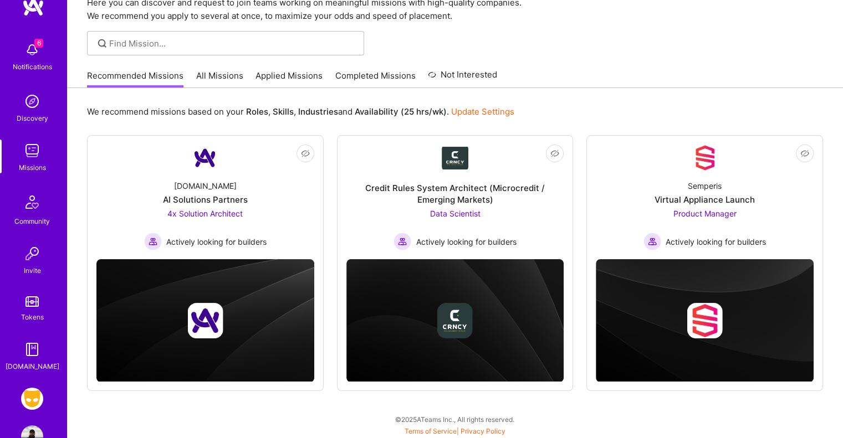
scroll to position [57, 0]
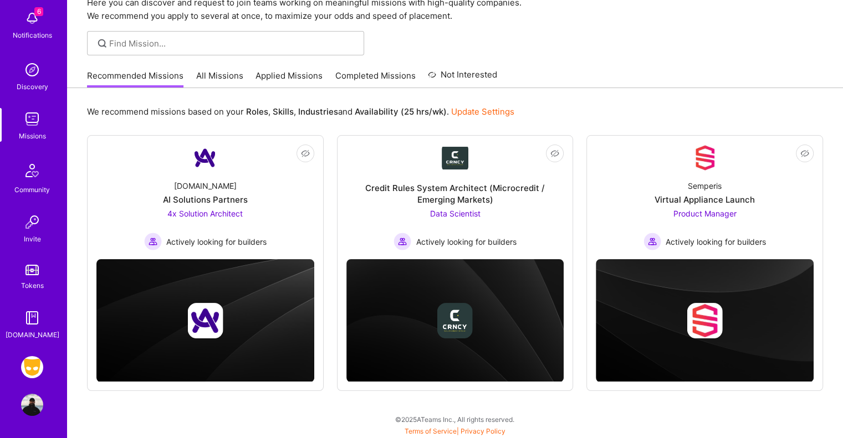
click at [24, 372] on img at bounding box center [32, 367] width 22 height 22
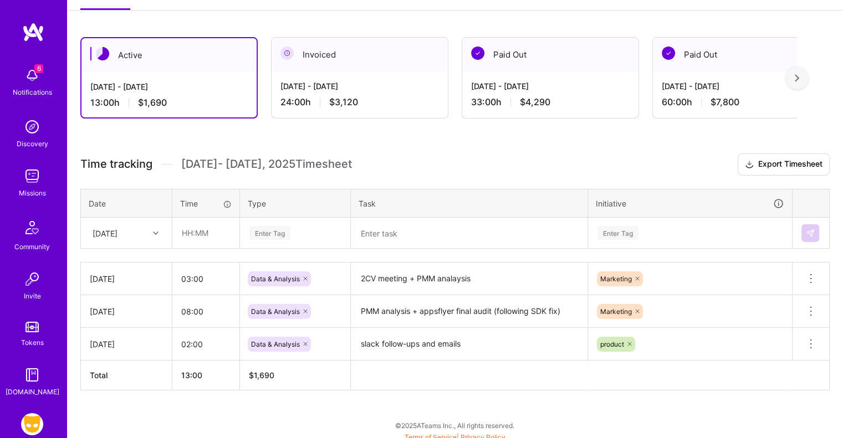
scroll to position [171, 0]
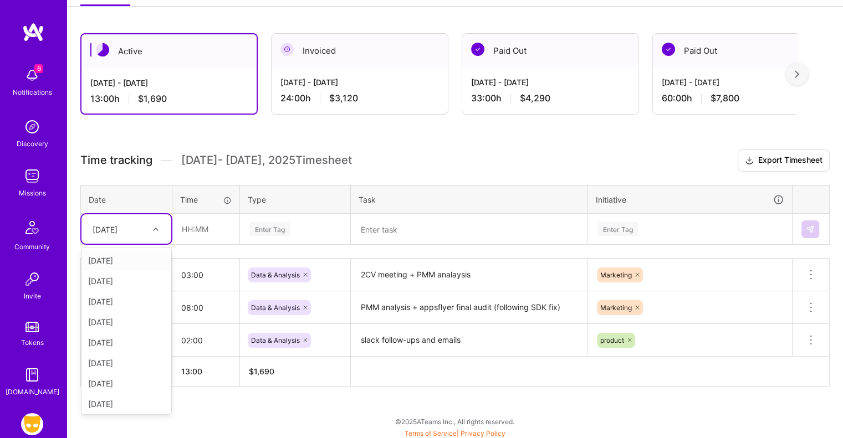
click at [155, 227] on icon at bounding box center [156, 230] width 6 height 6
click at [121, 380] on div "[DATE]" at bounding box center [126, 383] width 90 height 20
click at [189, 225] on input "text" at bounding box center [206, 228] width 66 height 29
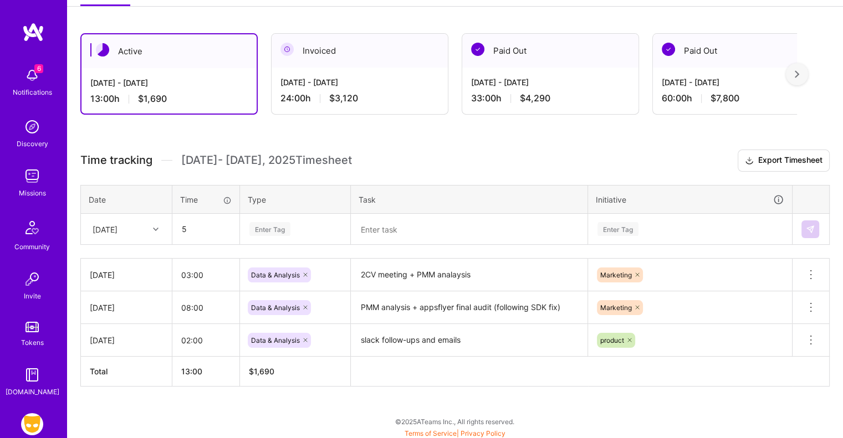
type input "05:00"
click at [262, 231] on div "Enter Tag" at bounding box center [269, 229] width 41 height 17
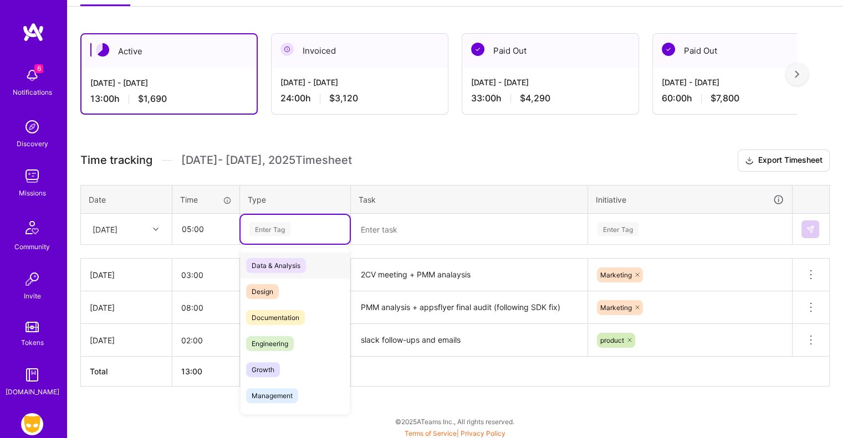
click at [269, 263] on span "Data & Analysis" at bounding box center [276, 265] width 60 height 15
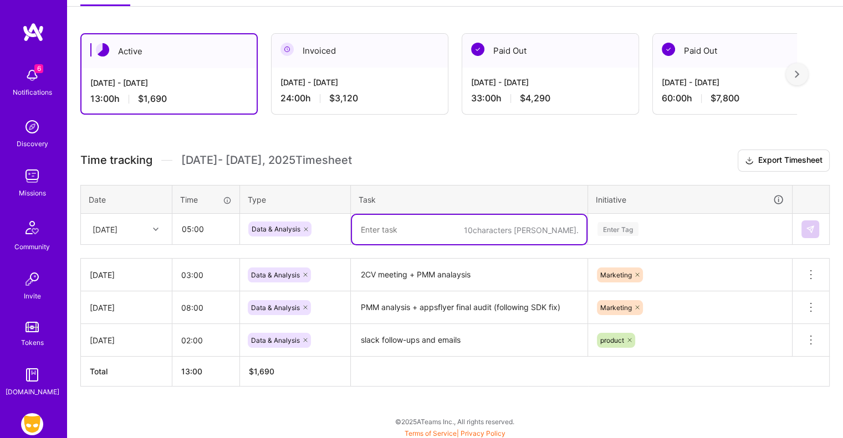
click at [414, 224] on textarea at bounding box center [469, 229] width 234 height 29
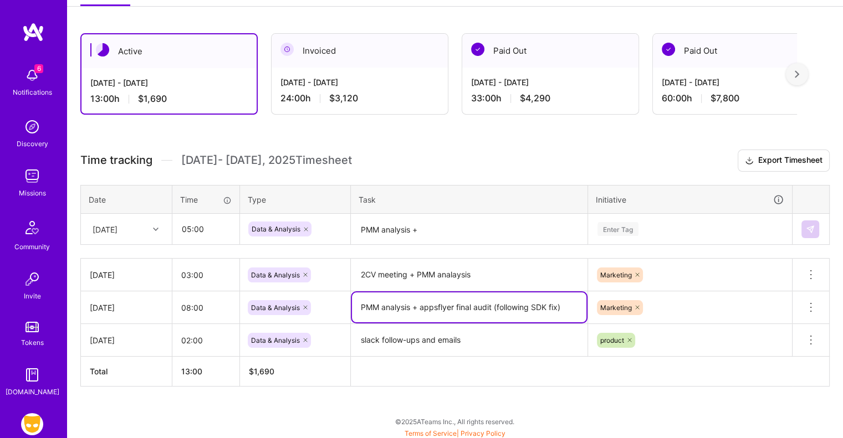
drag, startPoint x: 426, startPoint y: 308, endPoint x: 570, endPoint y: 304, distance: 143.6
click at [570, 304] on textarea "PMM analysis + appsflyer final audit (following SDK fix)" at bounding box center [469, 308] width 234 height 30
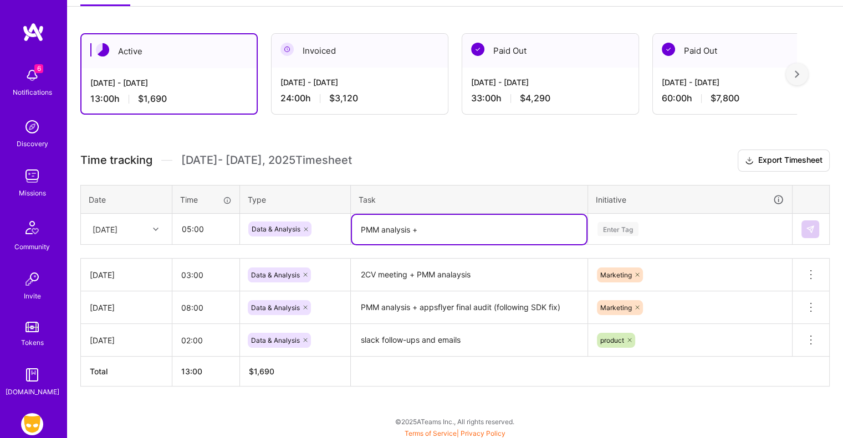
click at [465, 221] on textarea "PMM analysis +" at bounding box center [469, 229] width 234 height 29
paste textarea "appsflyer final audit (following SDK fix)"
type textarea "PMM analysis + appsflyer final audit (following SDK fix)"
click at [617, 225] on div "Enter Tag" at bounding box center [689, 229] width 203 height 29
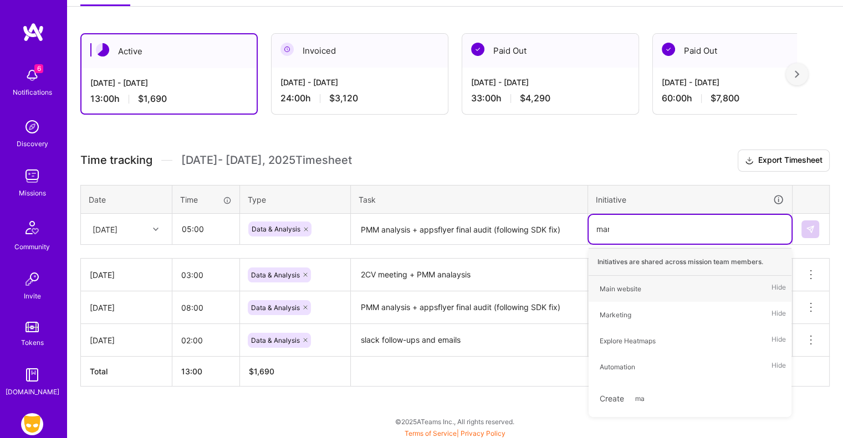
type input "mark"
click at [618, 284] on div "Marketing" at bounding box center [615, 289] width 32 height 12
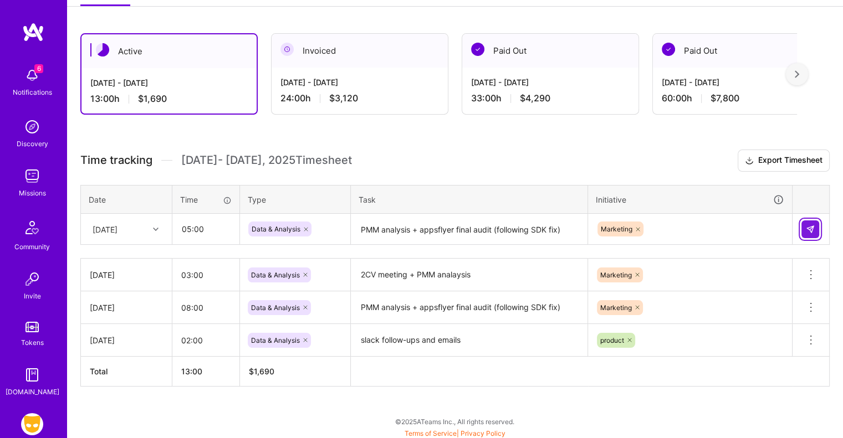
click at [809, 225] on img at bounding box center [810, 229] width 9 height 9
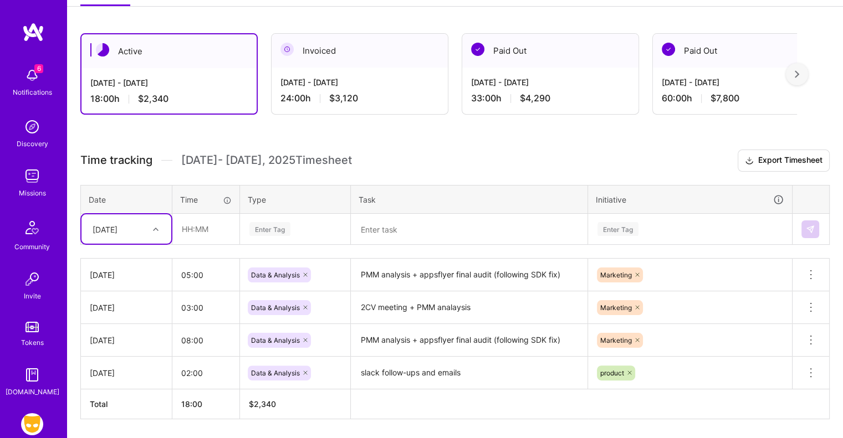
click at [156, 227] on icon at bounding box center [156, 230] width 6 height 6
click at [118, 252] on div "[DATE]" at bounding box center [126, 260] width 90 height 20
click at [191, 229] on input "text" at bounding box center [206, 228] width 66 height 29
type input "05:00"
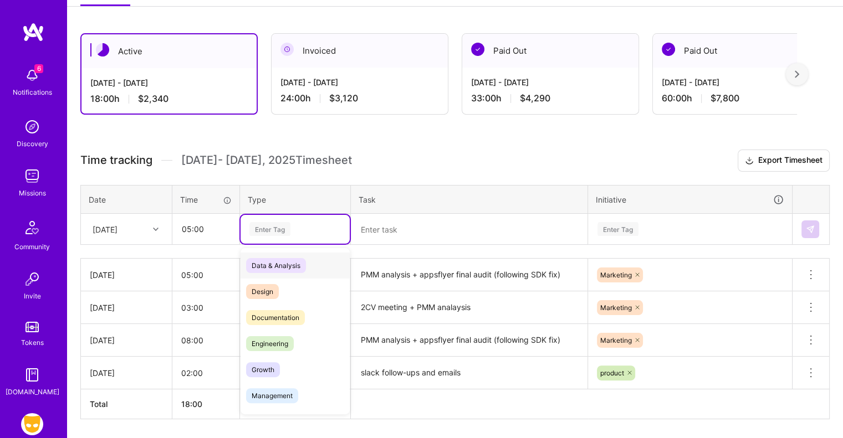
click at [268, 224] on div "Enter Tag" at bounding box center [269, 229] width 41 height 17
click at [275, 260] on span "Data & Analysis" at bounding box center [276, 265] width 60 height 15
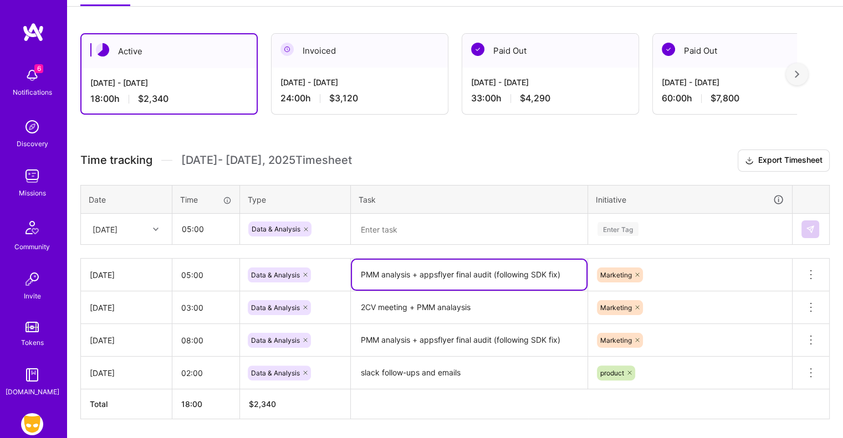
click at [395, 271] on textarea "PMM analysis + appsflyer final audit (following SDK fix)" at bounding box center [469, 275] width 234 height 30
click at [402, 232] on textarea at bounding box center [469, 229] width 234 height 29
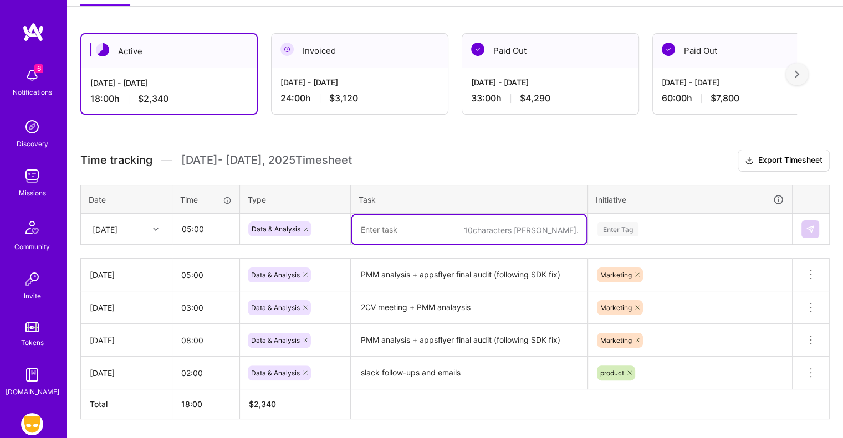
paste textarea "PMM analysis + appsflyer final audit (following SDK fix)"
type textarea "PMM analysis + appsflyer final audit (following SDK fix)"
click at [622, 229] on div "Enter Tag" at bounding box center [689, 229] width 203 height 29
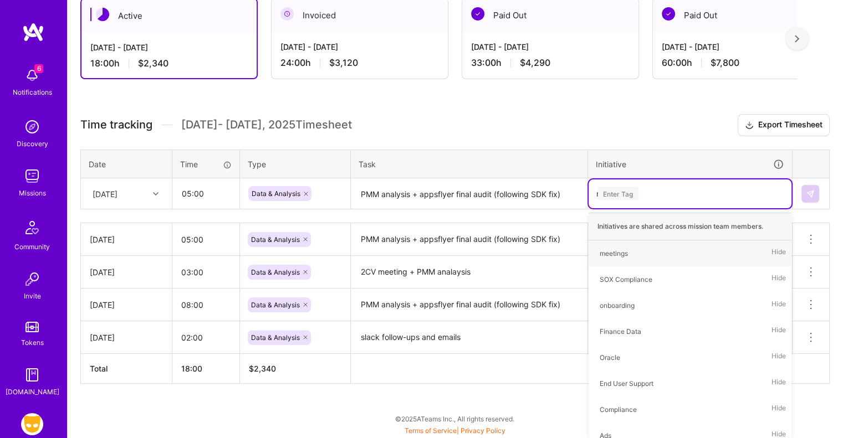
scroll to position [204, 0]
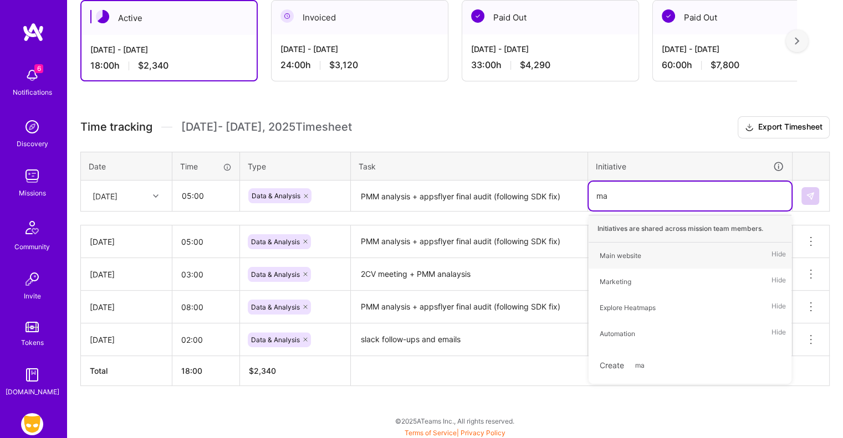
type input "mar"
click at [614, 255] on div "Marketing" at bounding box center [615, 256] width 32 height 12
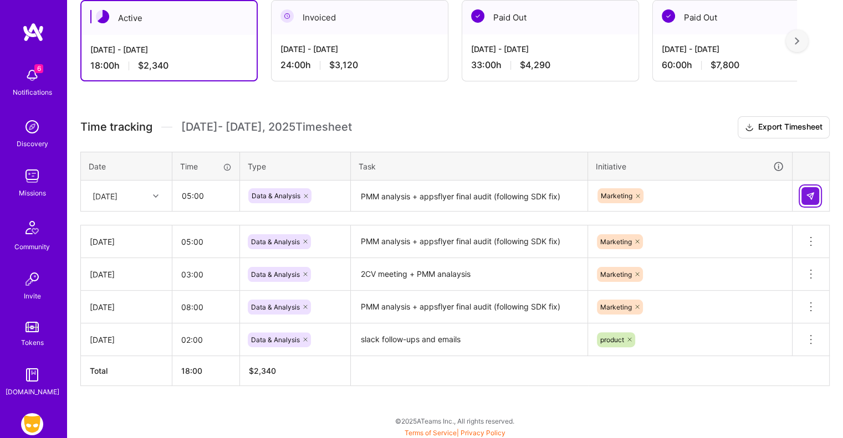
click at [813, 200] on button at bounding box center [810, 196] width 18 height 18
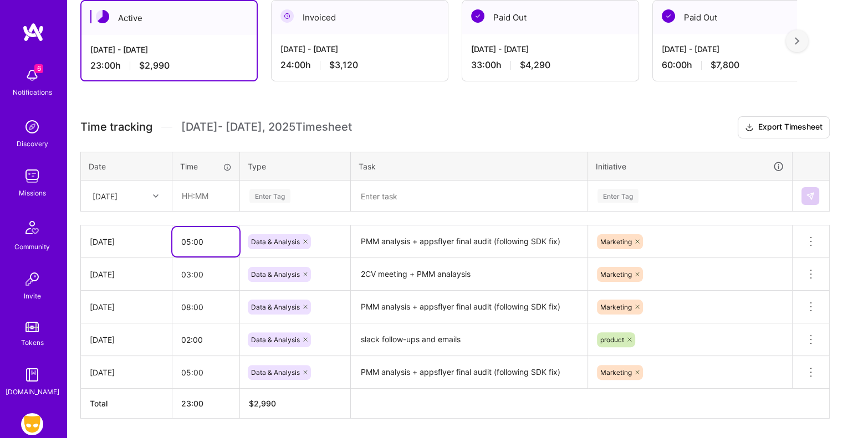
drag, startPoint x: 186, startPoint y: 238, endPoint x: 192, endPoint y: 242, distance: 6.9
click at [192, 242] on input "05:00" at bounding box center [205, 241] width 67 height 29
click at [449, 372] on textarea "PMM analysis + appsflyer final audit (following SDK fix)" at bounding box center [469, 372] width 234 height 30
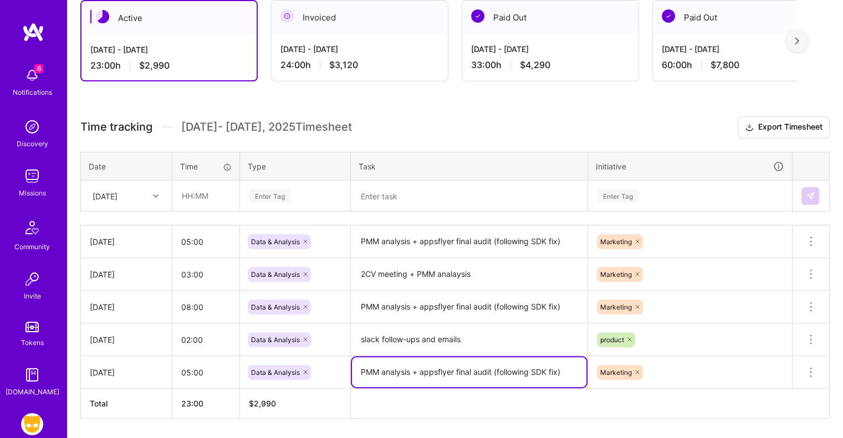
click at [449, 372] on textarea "PMM analysis + appsflyer final audit (following SDK fix)" at bounding box center [469, 372] width 234 height 30
click at [392, 191] on textarea at bounding box center [469, 196] width 234 height 29
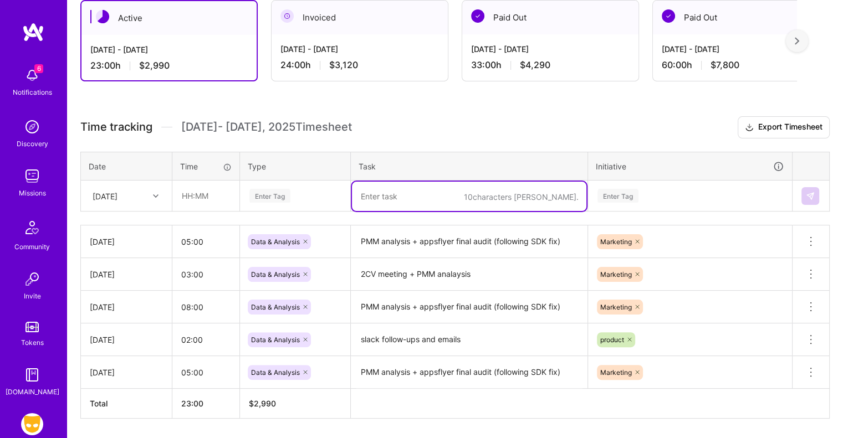
paste textarea "PMM analysis + appsflyer final audit (following SDK fix)"
type textarea "PMM analysis + appsflyer final audit (following SDK fix)"
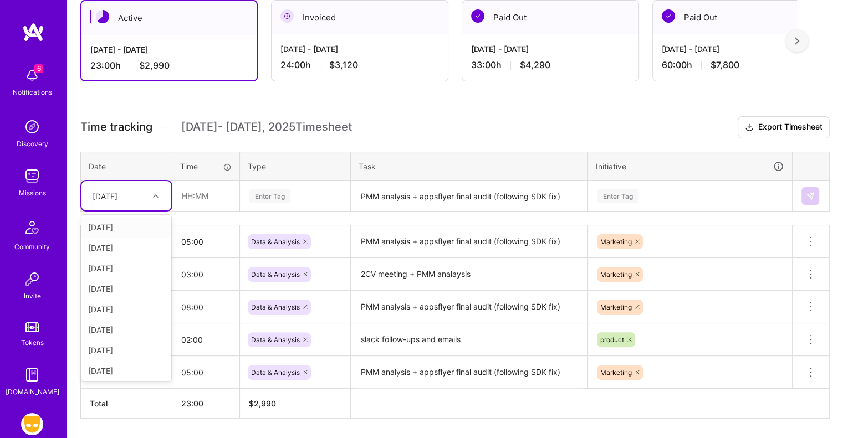
click at [137, 187] on div "[DATE]" at bounding box center [117, 196] width 61 height 18
click at [132, 330] on div "[DATE]" at bounding box center [126, 328] width 90 height 20
click at [189, 193] on input "text" at bounding box center [206, 195] width 66 height 29
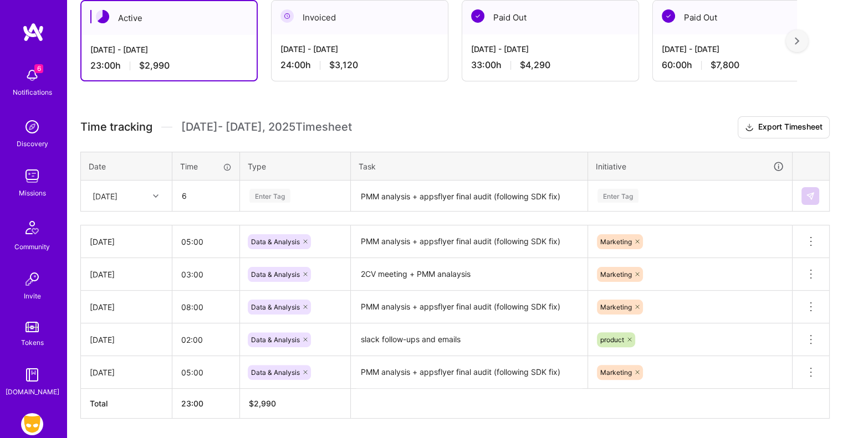
type input "06:00"
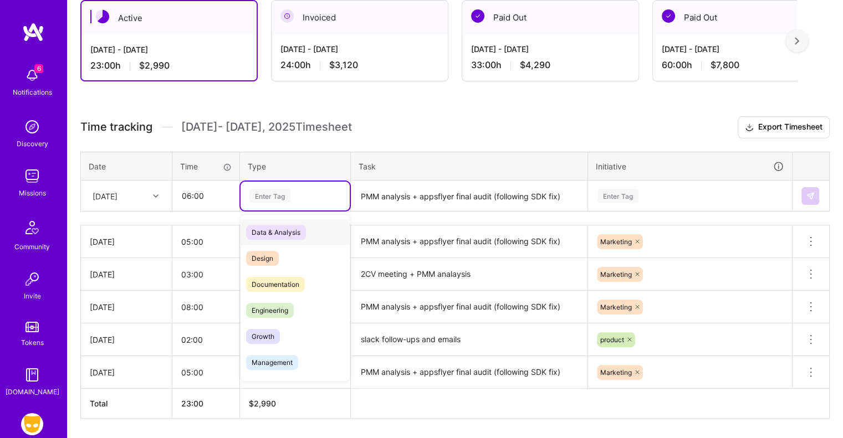
click at [283, 197] on div "Enter Tag" at bounding box center [269, 195] width 41 height 17
click at [283, 229] on span "Data & Analysis" at bounding box center [276, 232] width 60 height 15
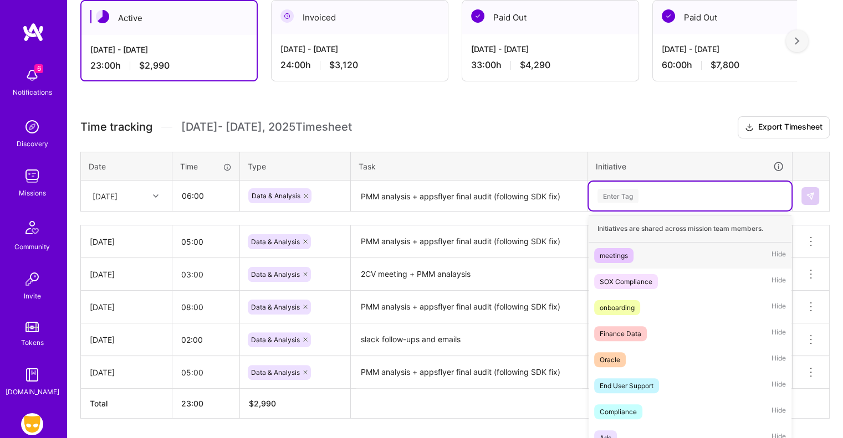
click at [621, 193] on div "Enter Tag" at bounding box center [617, 195] width 41 height 17
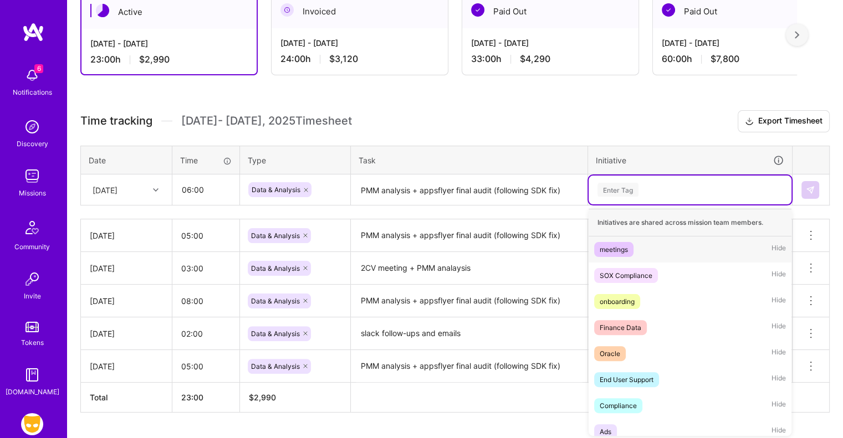
scroll to position [211, 0]
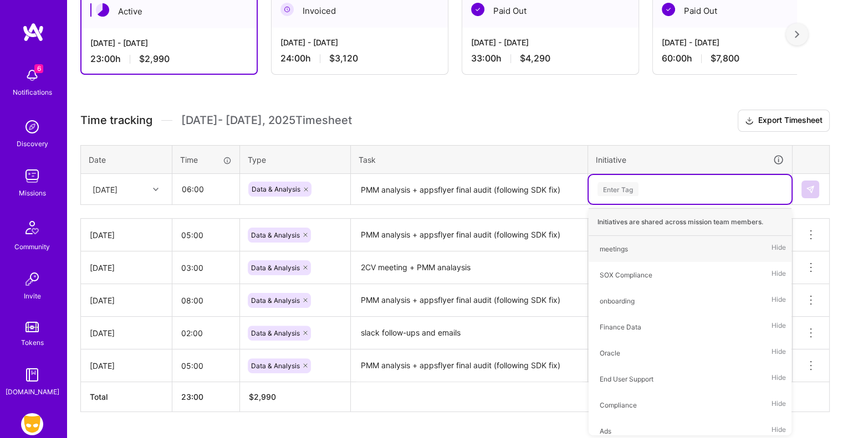
type input ","
type input "mark"
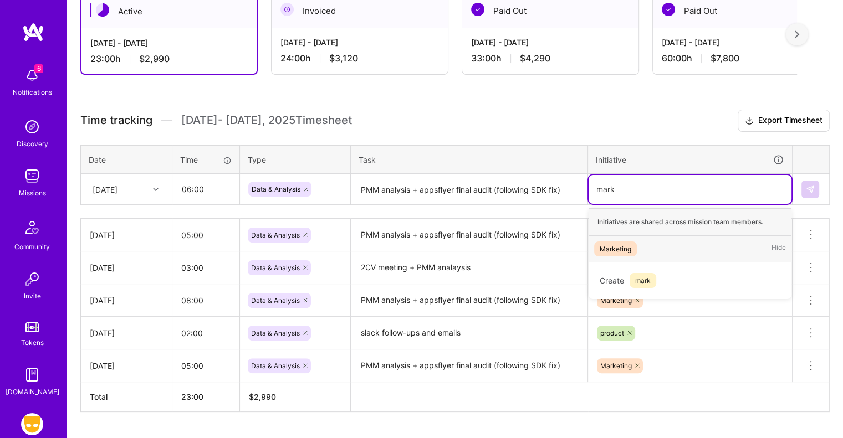
click at [623, 245] on div "Marketing" at bounding box center [615, 249] width 32 height 12
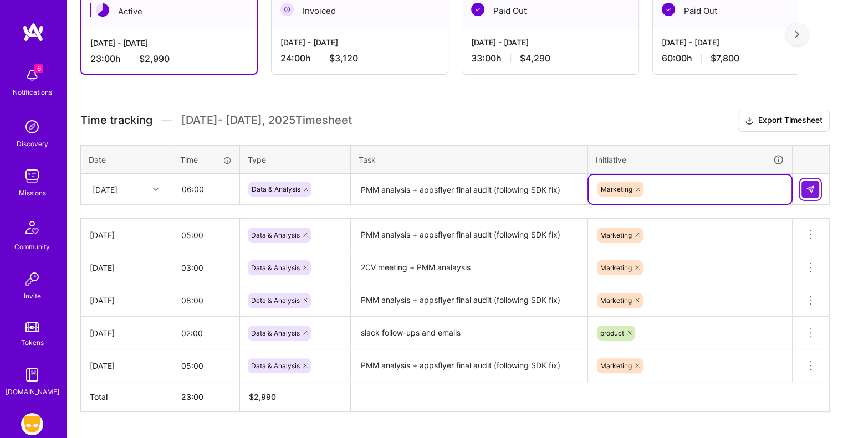
click at [813, 190] on img at bounding box center [810, 189] width 9 height 9
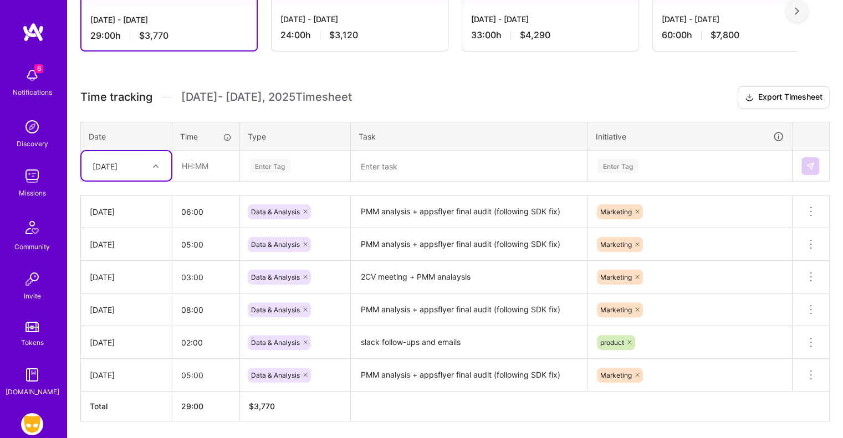
scroll to position [269, 0]
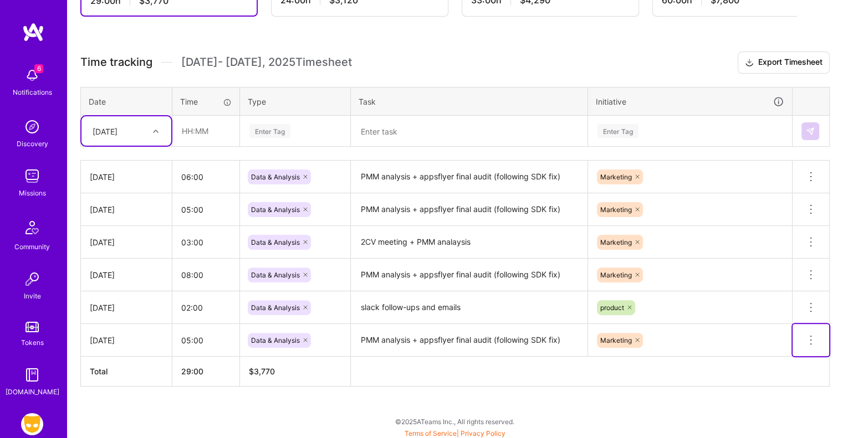
click at [810, 341] on icon at bounding box center [810, 340] width 13 height 13
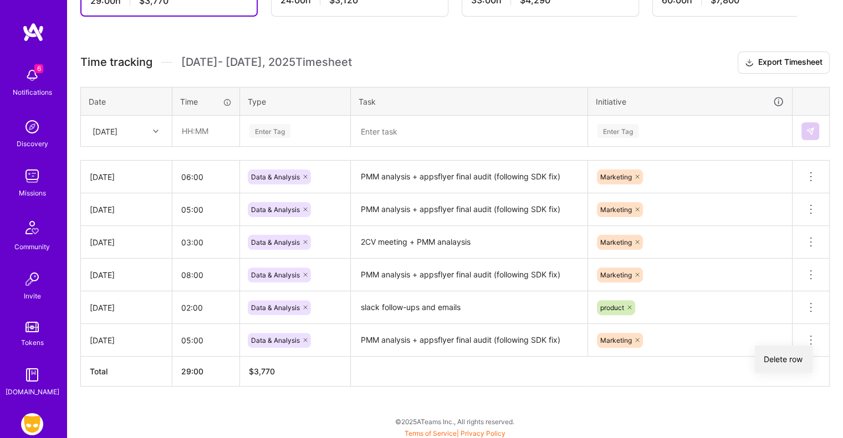
click at [793, 358] on button "Delete row" at bounding box center [784, 359] width 58 height 27
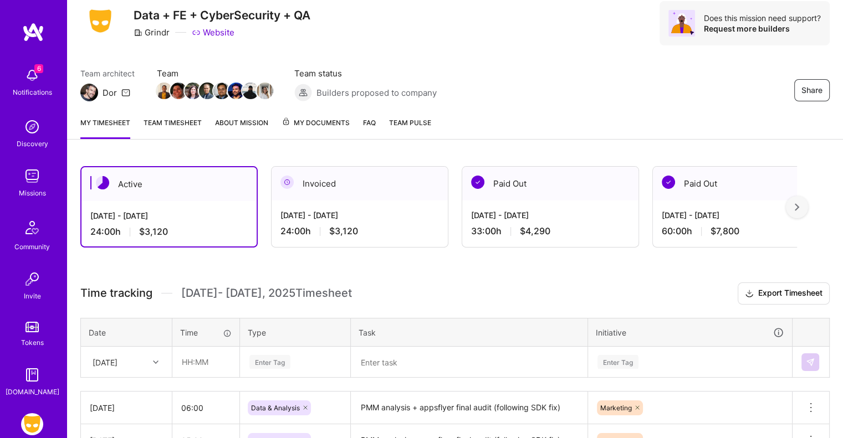
scroll to position [0, 0]
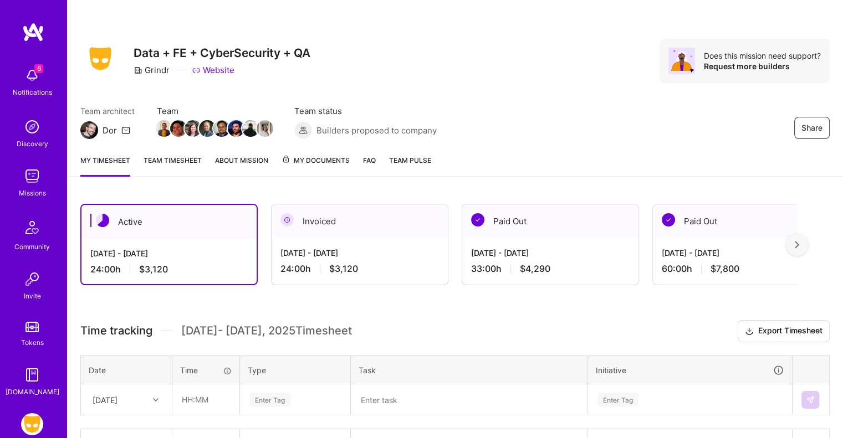
click at [31, 184] on img at bounding box center [32, 176] width 22 height 22
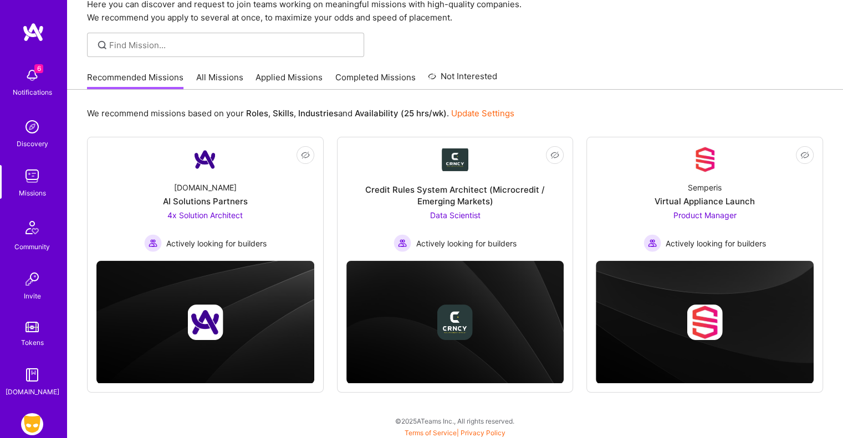
scroll to position [52, 0]
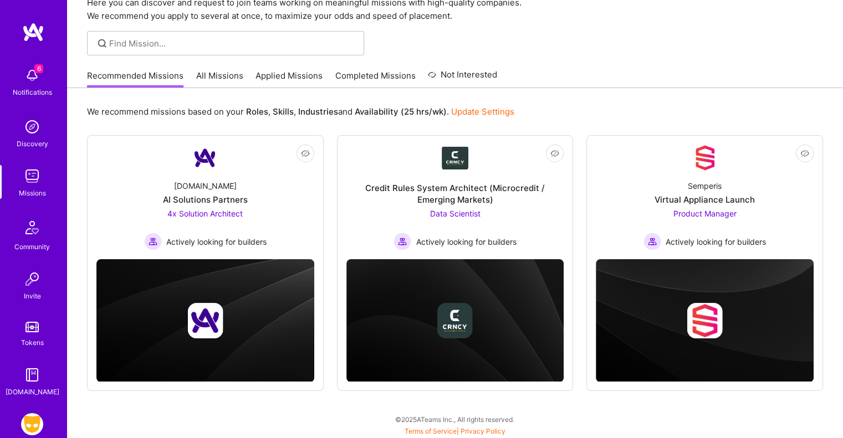
click at [217, 78] on link "All Missions" at bounding box center [219, 79] width 47 height 18
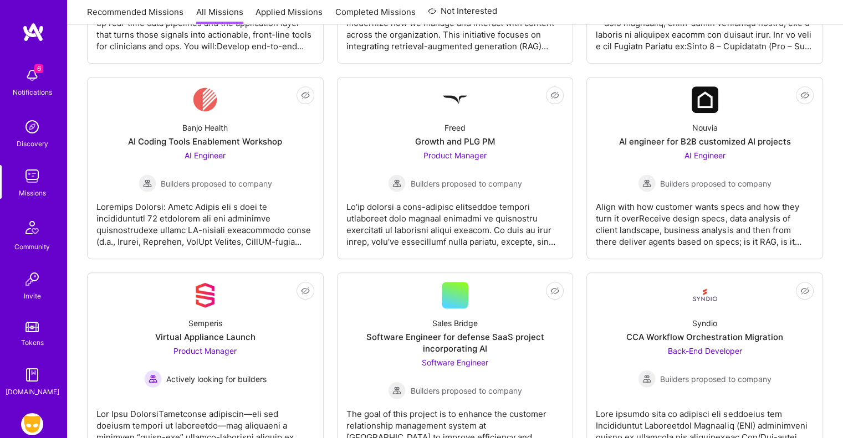
scroll to position [753, 0]
click at [248, 150] on div "AI Engineer Builders proposed to company" at bounding box center [206, 171] width 134 height 43
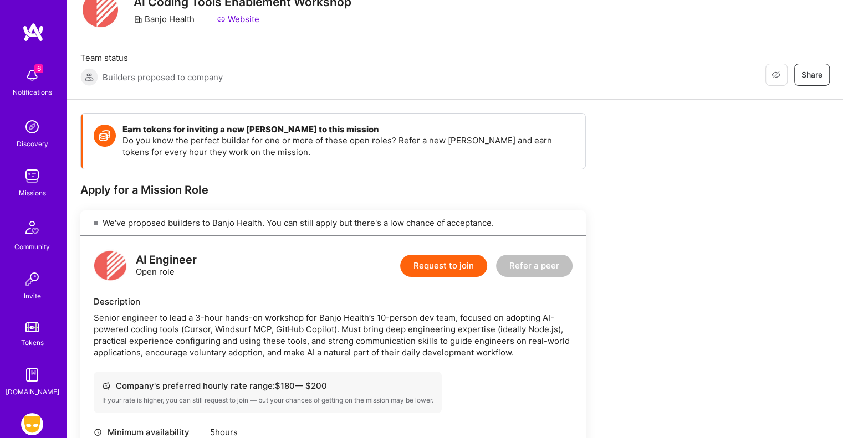
scroll to position [52, 0]
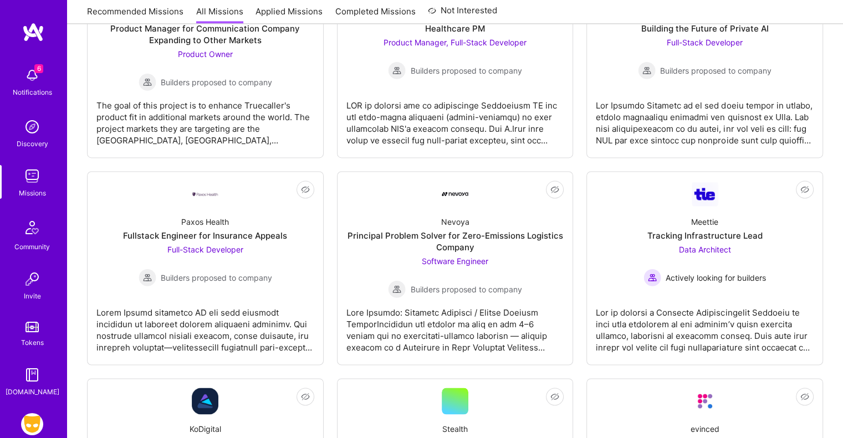
scroll to position [1673, 0]
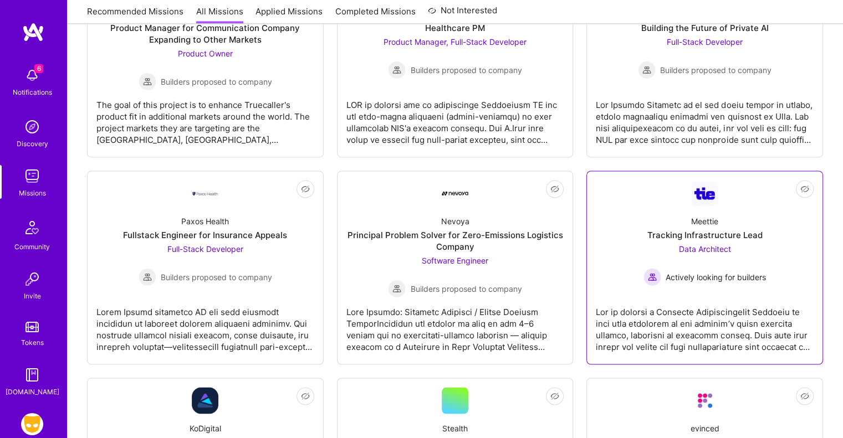
click at [711, 247] on span "Data Architect" at bounding box center [705, 248] width 52 height 9
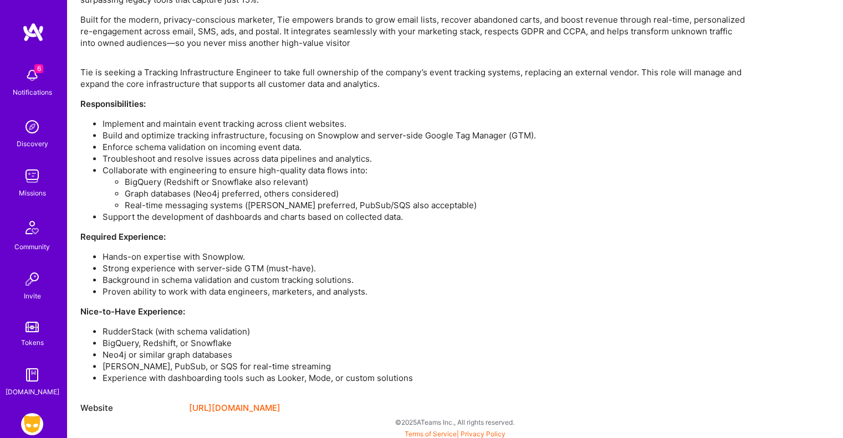
scroll to position [736, 0]
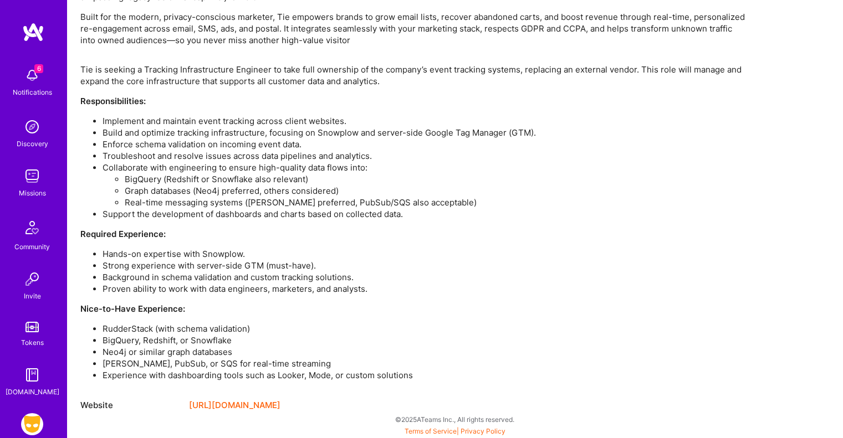
click at [229, 252] on li "Hands-on expertise with Snowplow." at bounding box center [423, 254] width 643 height 12
click at [219, 263] on li "Strong experience with server-side GTM (must-have)." at bounding box center [423, 266] width 643 height 12
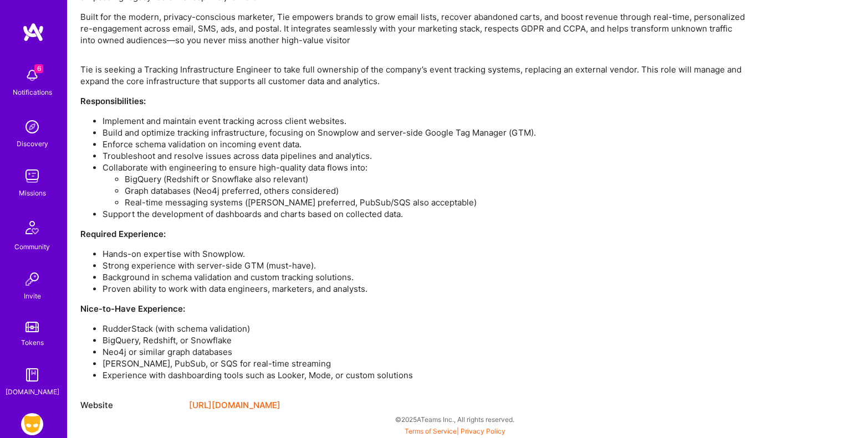
click at [208, 276] on li "Background in schema validation and custom tracking solutions." at bounding box center [423, 277] width 643 height 12
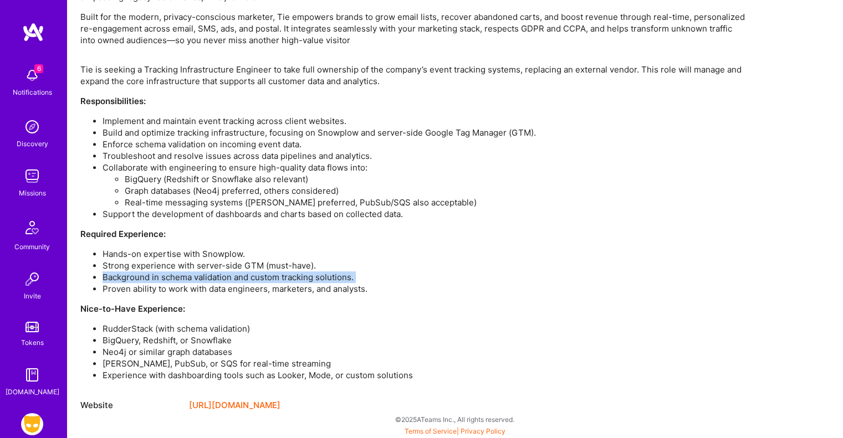
click at [208, 276] on li "Background in schema validation and custom tracking solutions." at bounding box center [423, 277] width 643 height 12
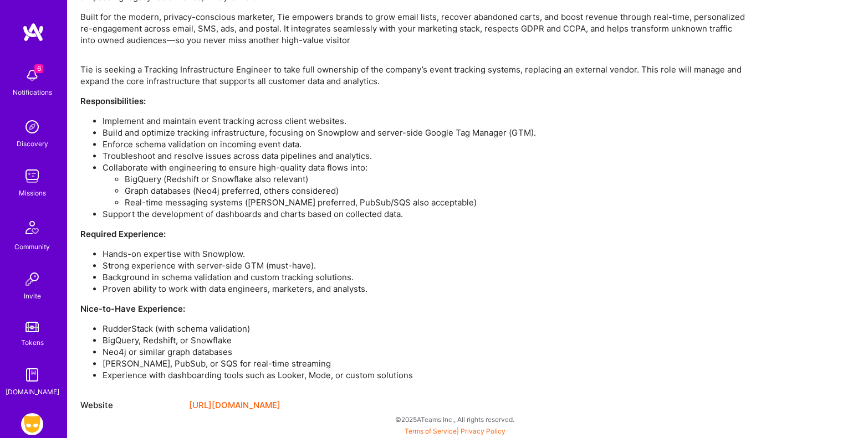
click at [208, 287] on li "Proven ability to work with data engineers, marketers, and analysts." at bounding box center [423, 289] width 643 height 12
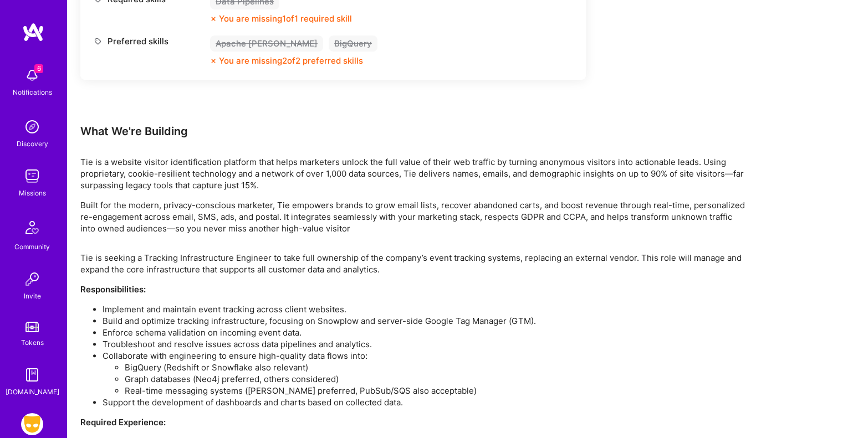
scroll to position [543, 0]
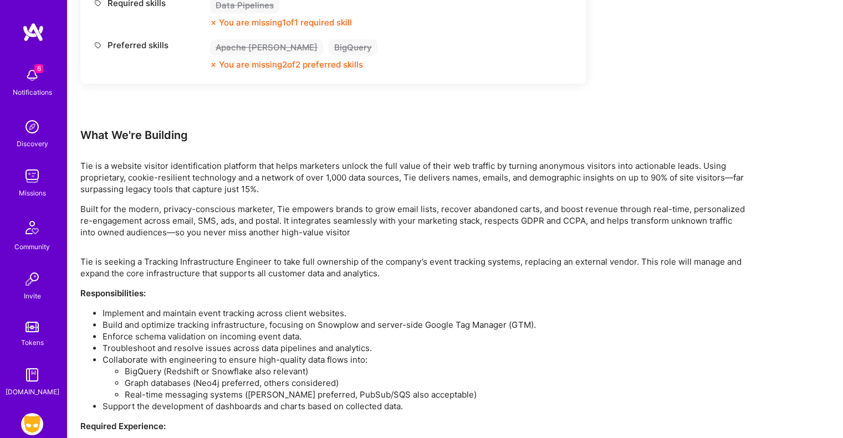
click at [454, 160] on p "Tie is a website visitor identification platform that helps marketers unlock th…" at bounding box center [412, 177] width 665 height 35
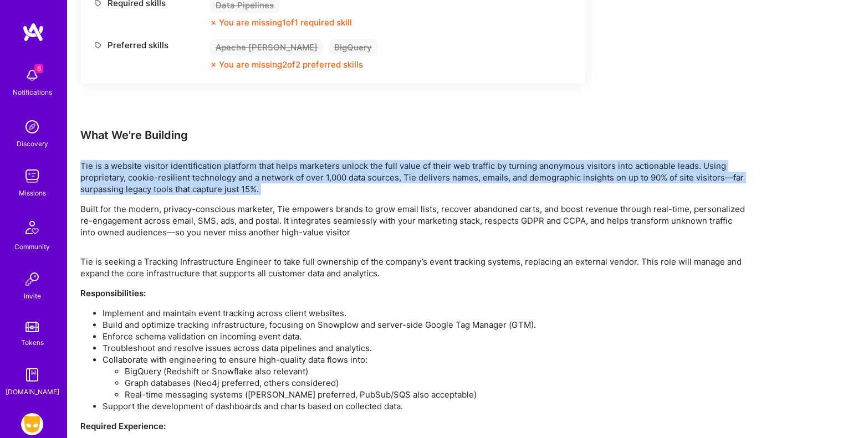
click at [454, 160] on p "Tie is a website visitor identification platform that helps marketers unlock th…" at bounding box center [412, 177] width 665 height 35
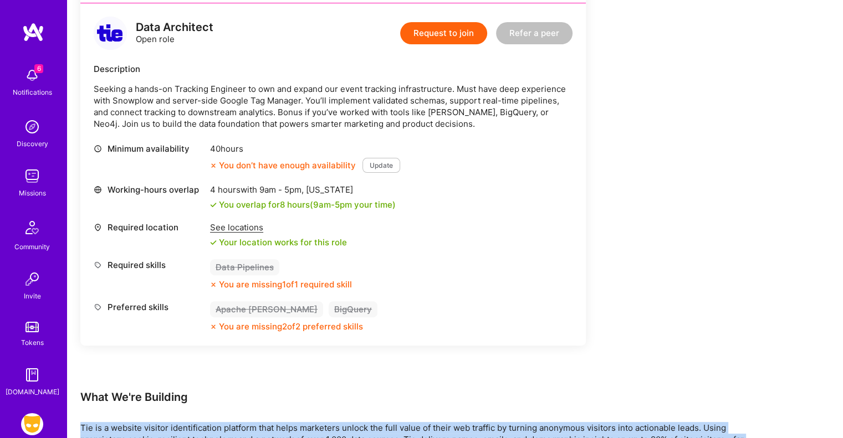
scroll to position [278, 0]
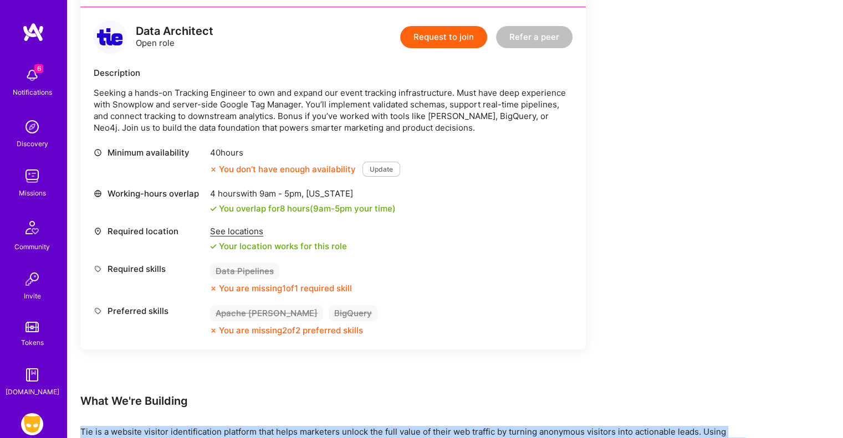
click at [389, 167] on button "Update" at bounding box center [381, 169] width 38 height 15
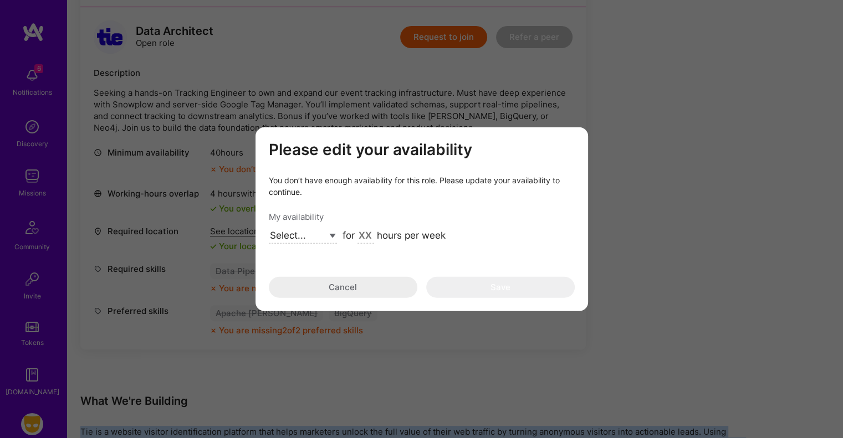
click at [326, 234] on select "Select... Right Now Future Date Not Available" at bounding box center [303, 236] width 68 height 15
select select "Right Now"
click at [269, 229] on select "Select... Right Now Future Date Not Available" at bounding box center [303, 236] width 68 height 15
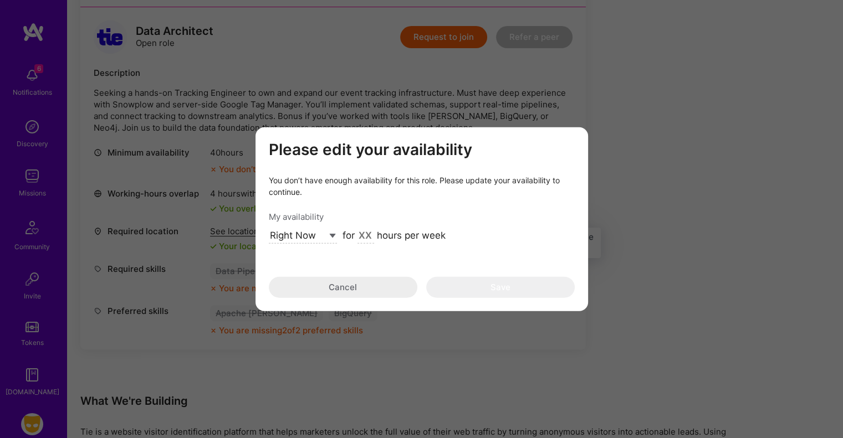
click at [364, 235] on input "modal" at bounding box center [365, 236] width 17 height 14
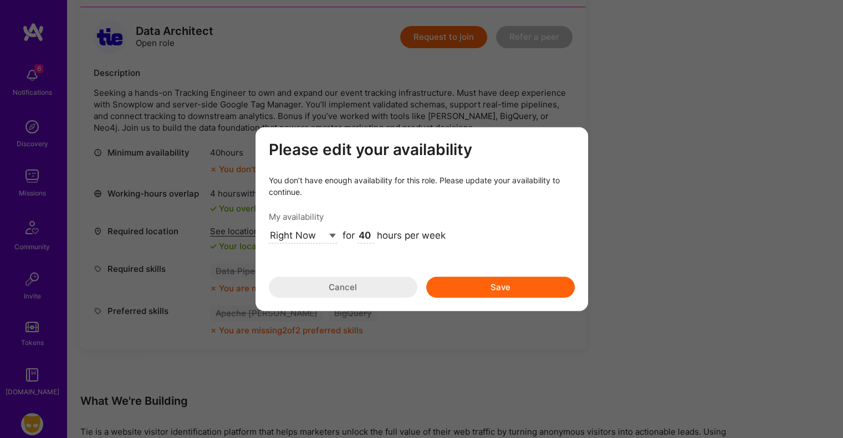
type input "40"
click at [490, 283] on button "Save" at bounding box center [500, 287] width 148 height 21
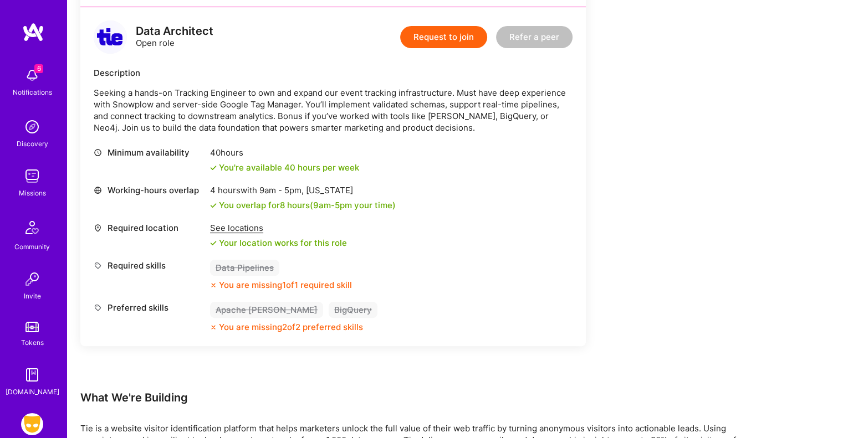
scroll to position [57, 0]
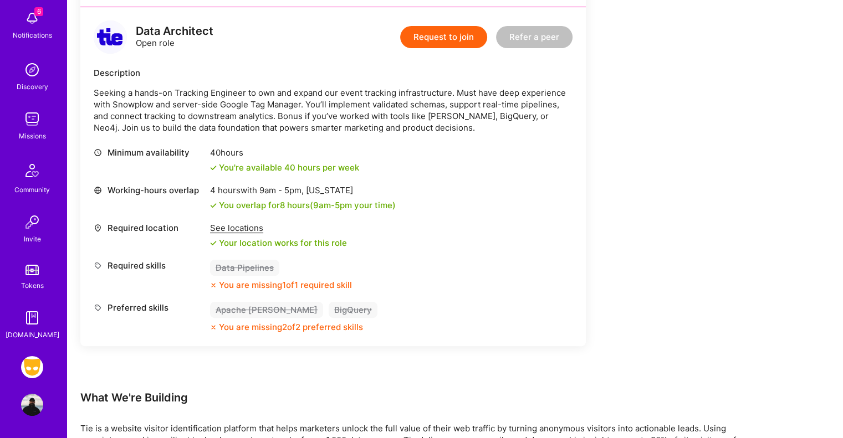
click at [29, 401] on img at bounding box center [32, 405] width 22 height 22
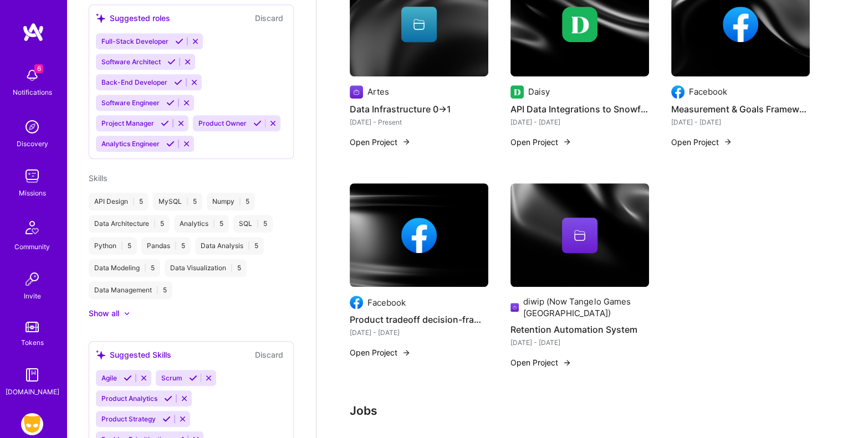
scroll to position [768, 0]
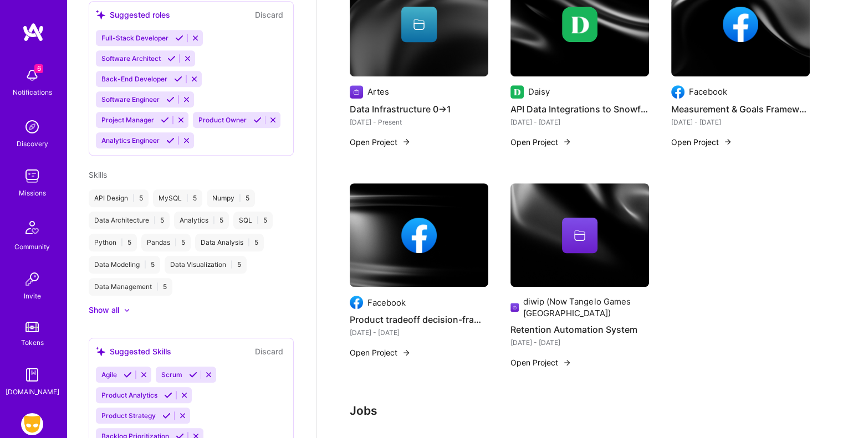
click at [126, 312] on icon at bounding box center [127, 310] width 6 height 3
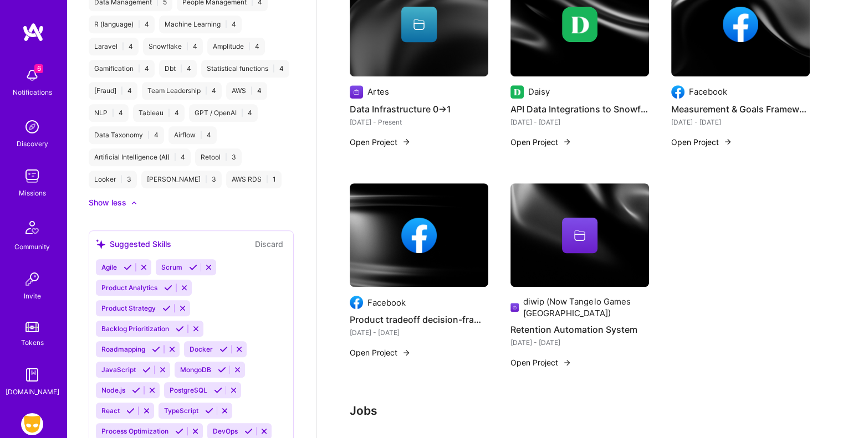
scroll to position [1064, 0]
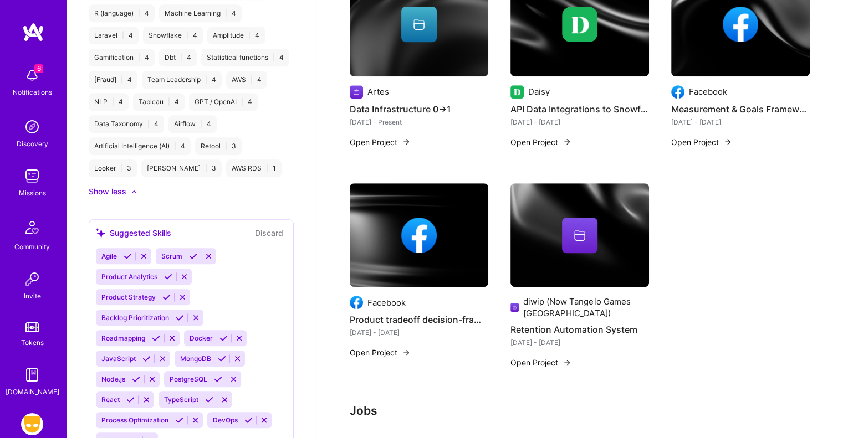
click at [262, 161] on div "API Design | 5 MySQL | 5 Numpy | 5 Data Architecture | 5 Analytics | 5 SQL | 5 …" at bounding box center [191, 36] width 205 height 284
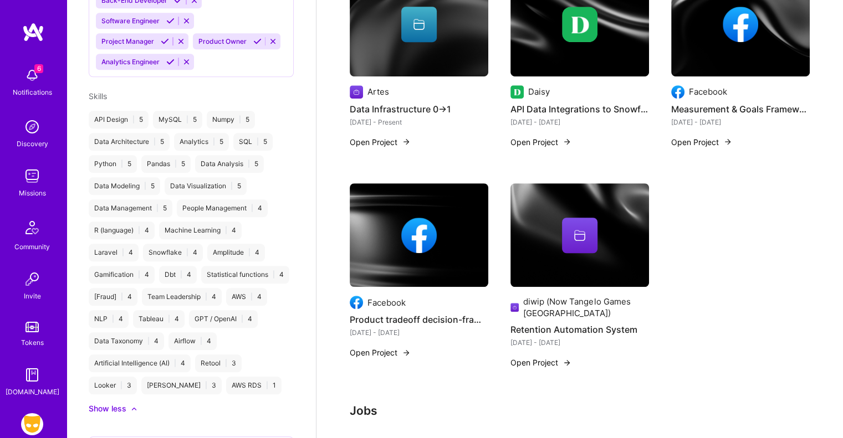
scroll to position [1017, 0]
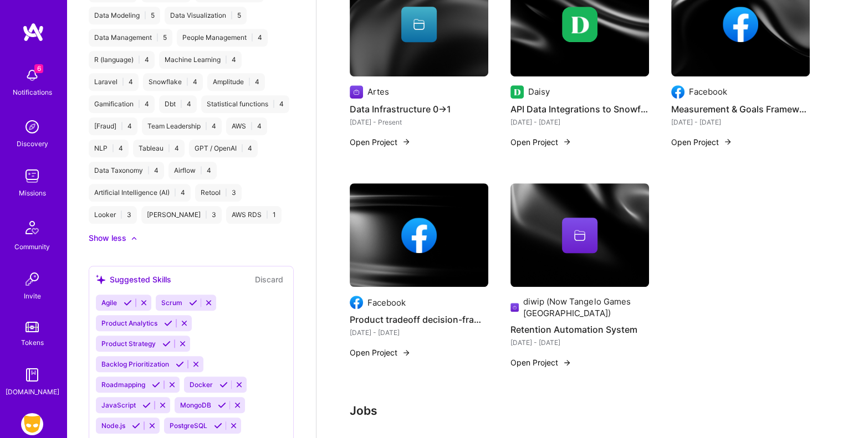
click at [176, 244] on div "Show less" at bounding box center [191, 238] width 205 height 11
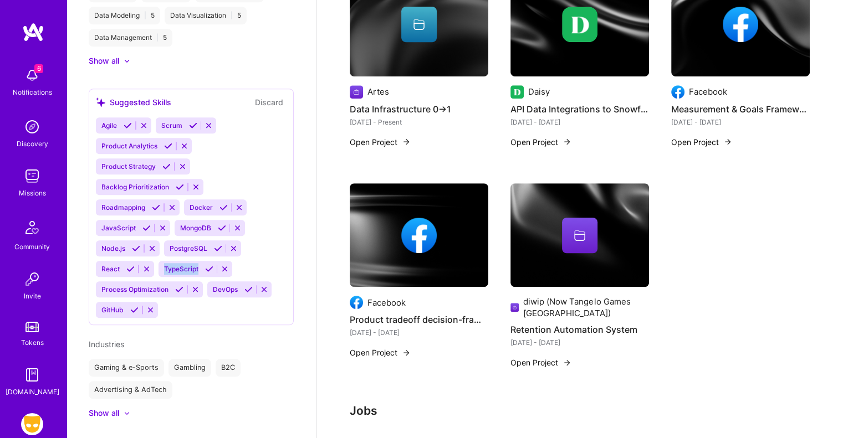
click at [176, 273] on span "TypeScript" at bounding box center [181, 269] width 34 height 8
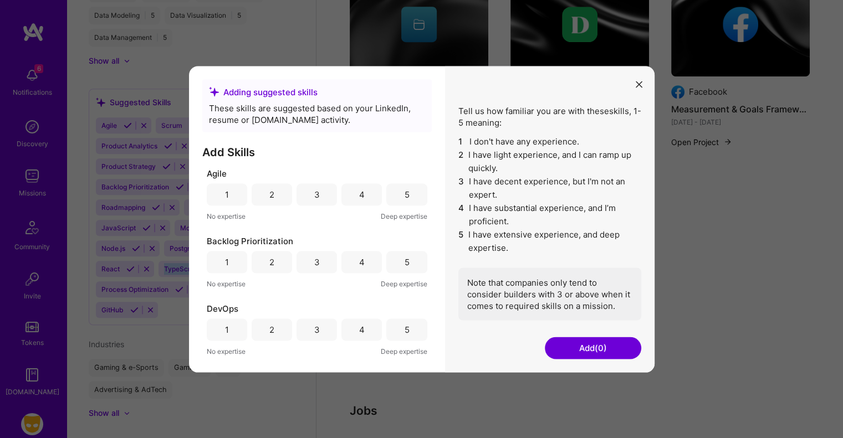
drag, startPoint x: 636, startPoint y: 88, endPoint x: 625, endPoint y: 89, distance: 11.1
click at [635, 88] on button "modal" at bounding box center [638, 84] width 13 height 18
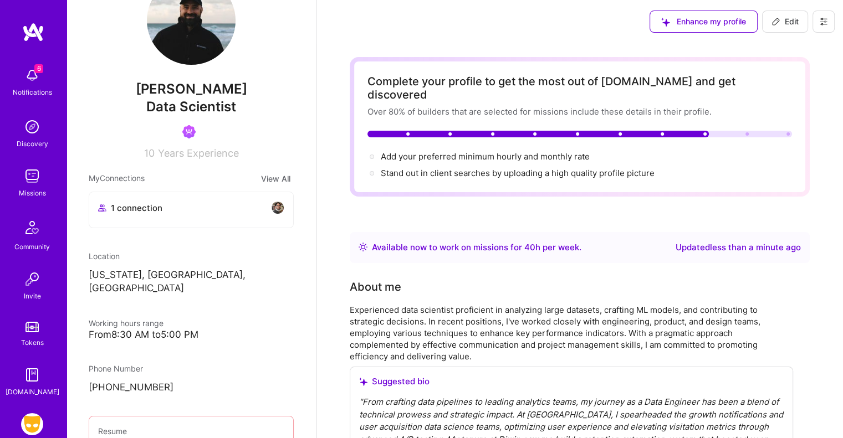
scroll to position [0, 0]
click at [782, 25] on span "Edit" at bounding box center [784, 22] width 27 height 11
select select "US"
select select "Right Now"
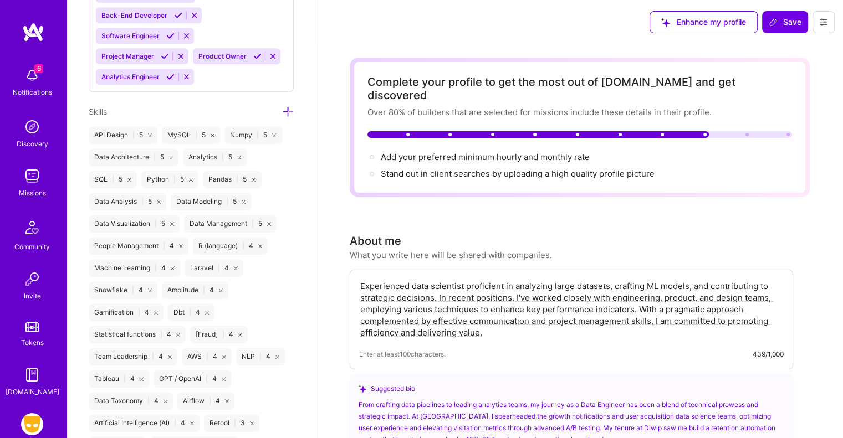
scroll to position [1045, 0]
click at [282, 118] on icon at bounding box center [288, 112] width 12 height 12
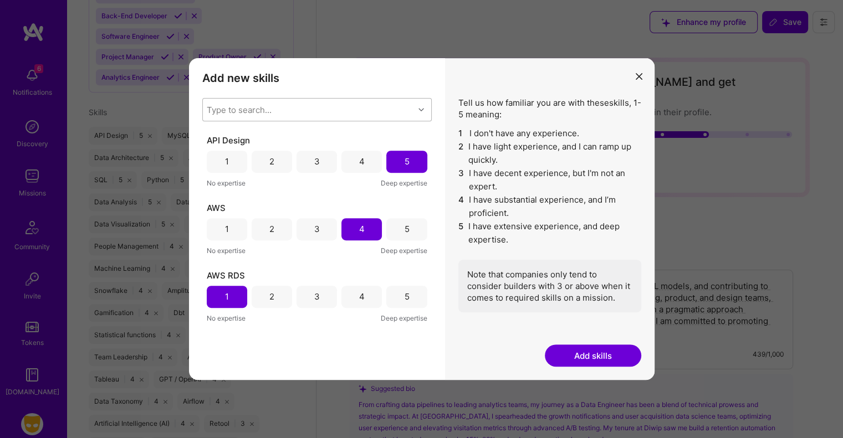
click at [275, 117] on div "Type to search..." at bounding box center [308, 110] width 211 height 22
type input "data"
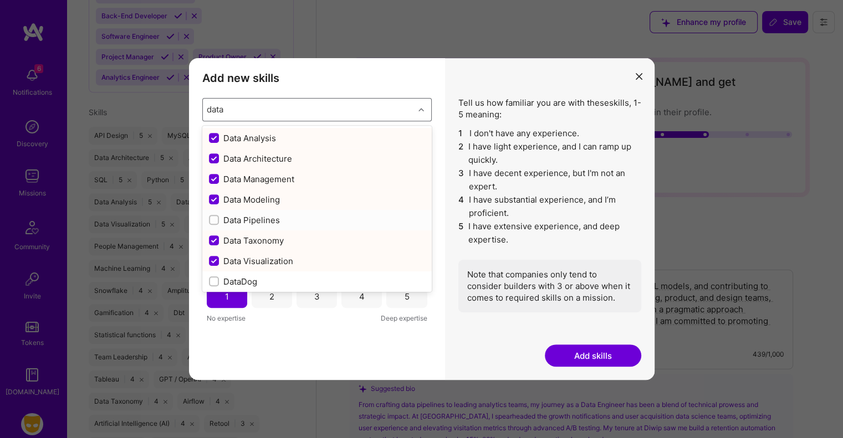
click at [214, 218] on input "modal" at bounding box center [215, 221] width 8 height 8
checkbox input "false"
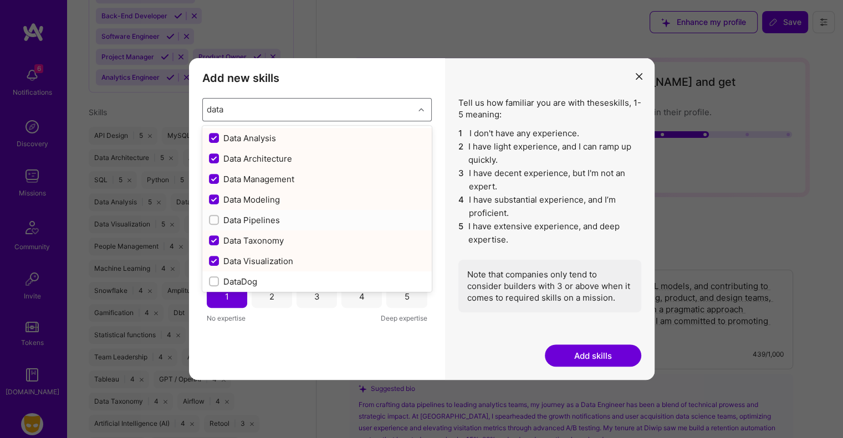
checkbox input "false"
checkbox input "true"
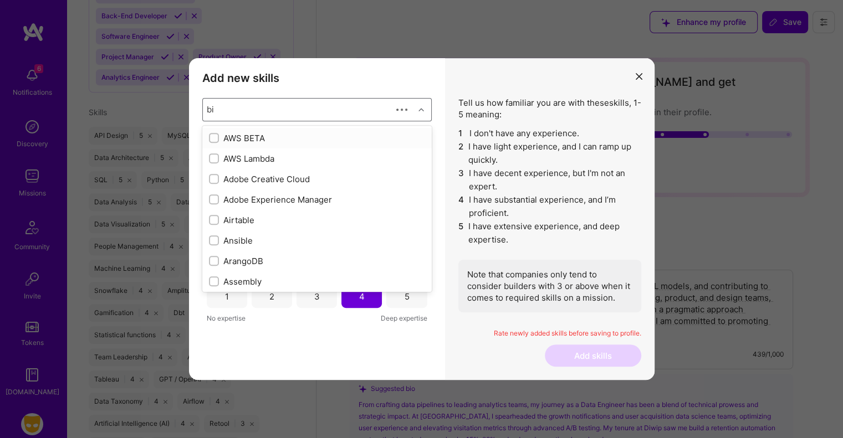
type input "big"
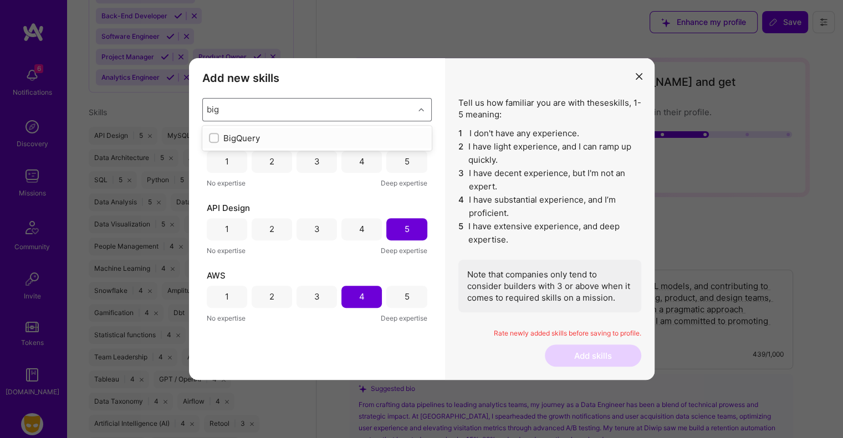
click at [216, 137] on input "modal" at bounding box center [215, 139] width 8 height 8
checkbox input "false"
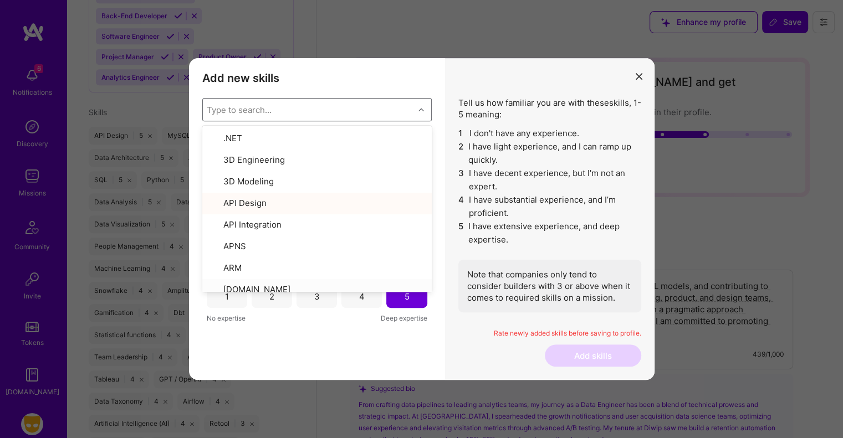
click at [446, 339] on div "Tell us how familiar you are with these skills , 1-5 meaning: 1 I don't have an…" at bounding box center [549, 219] width 209 height 322
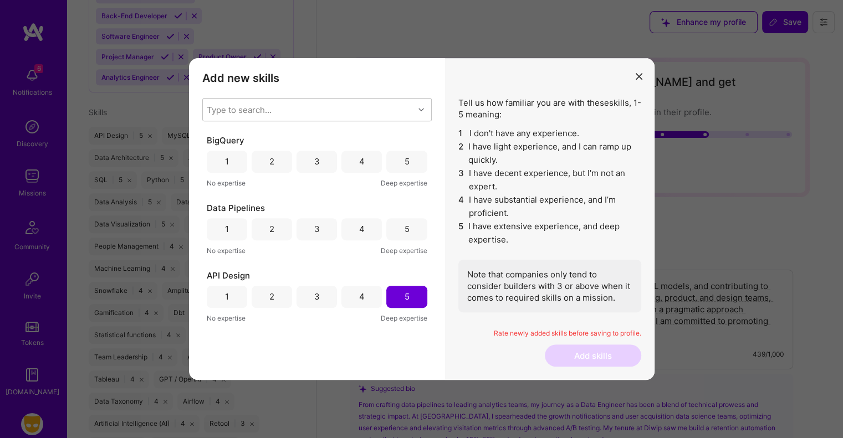
click at [404, 162] on div "5" at bounding box center [406, 162] width 5 height 12
click at [408, 220] on div "5" at bounding box center [406, 229] width 40 height 22
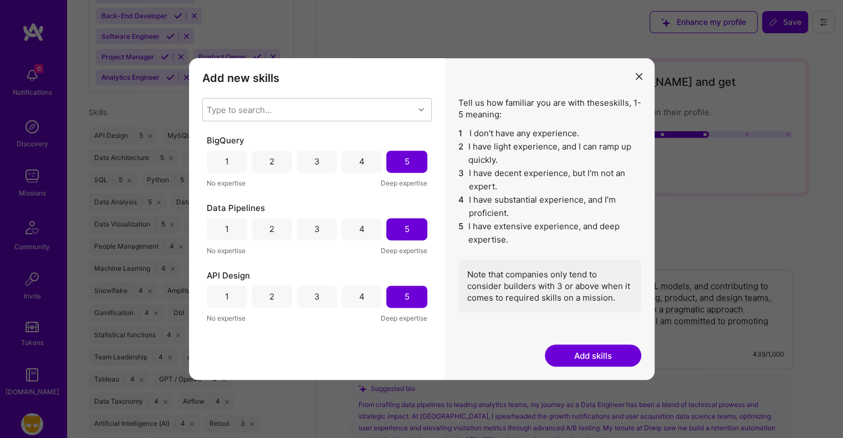
click at [604, 358] on button "Add skills" at bounding box center [593, 356] width 96 height 22
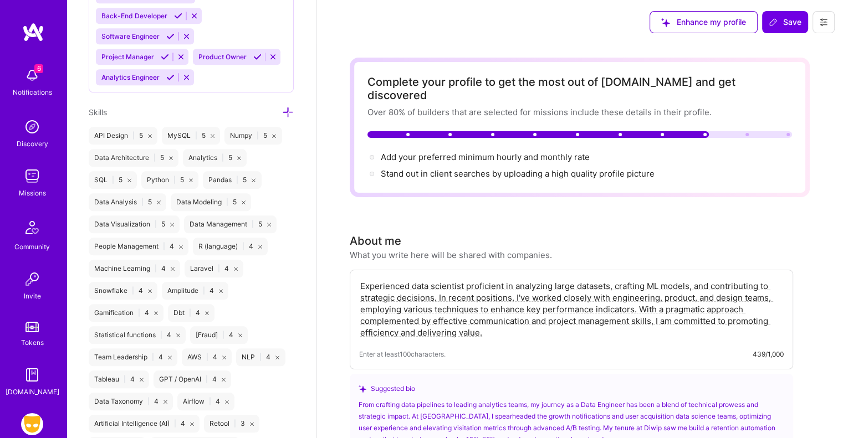
click at [34, 172] on img at bounding box center [32, 176] width 22 height 22
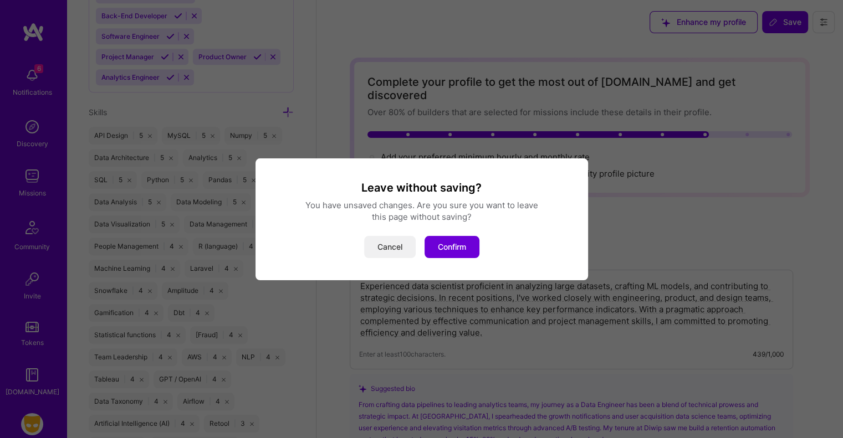
click at [387, 255] on button "Cancel" at bounding box center [390, 247] width 52 height 22
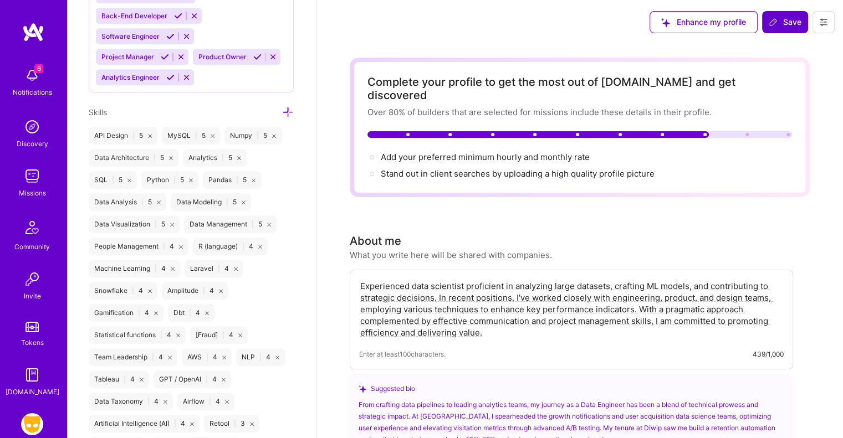
click at [782, 20] on span "Save" at bounding box center [784, 22] width 33 height 11
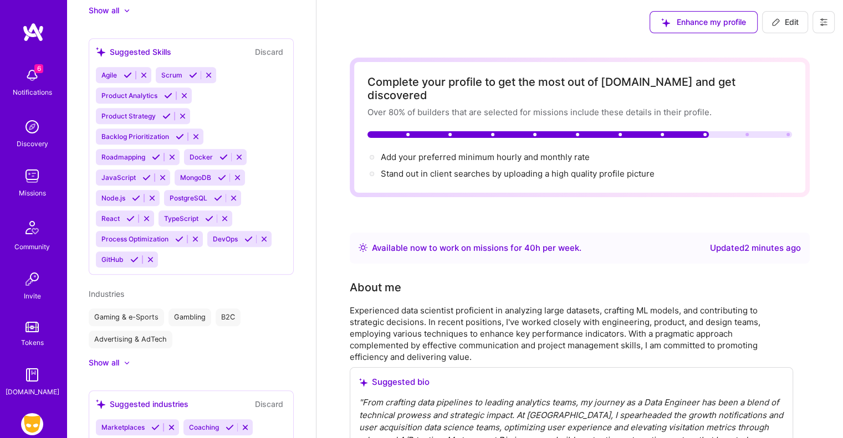
scroll to position [832, 0]
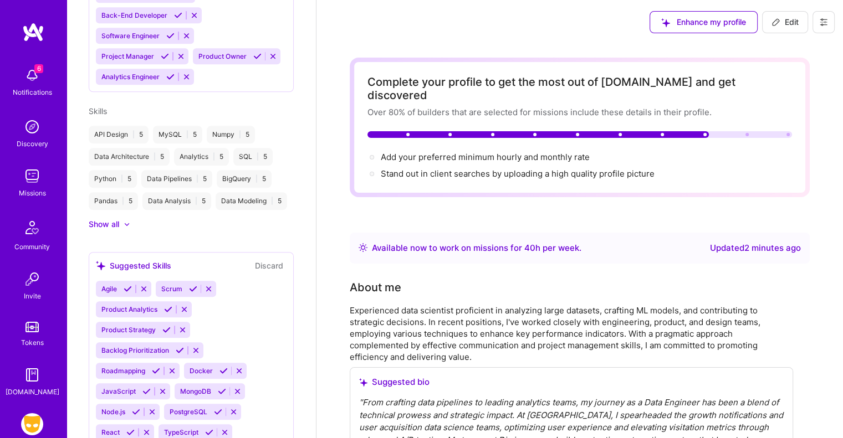
click at [30, 179] on img at bounding box center [32, 176] width 22 height 22
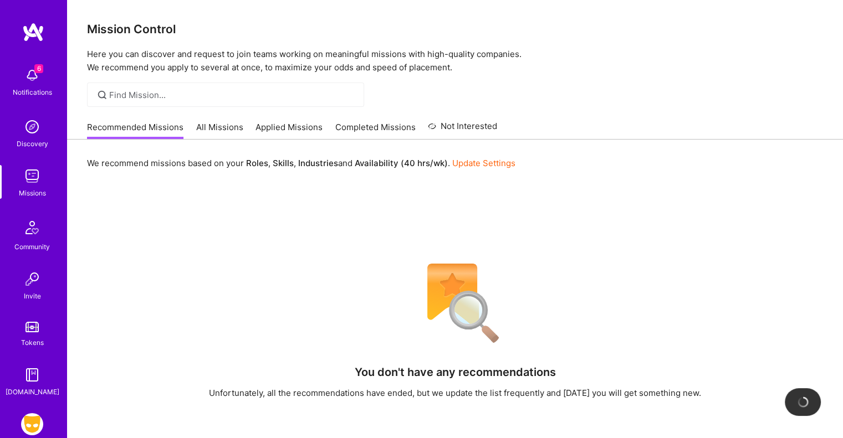
click at [214, 135] on link "All Missions" at bounding box center [219, 130] width 47 height 18
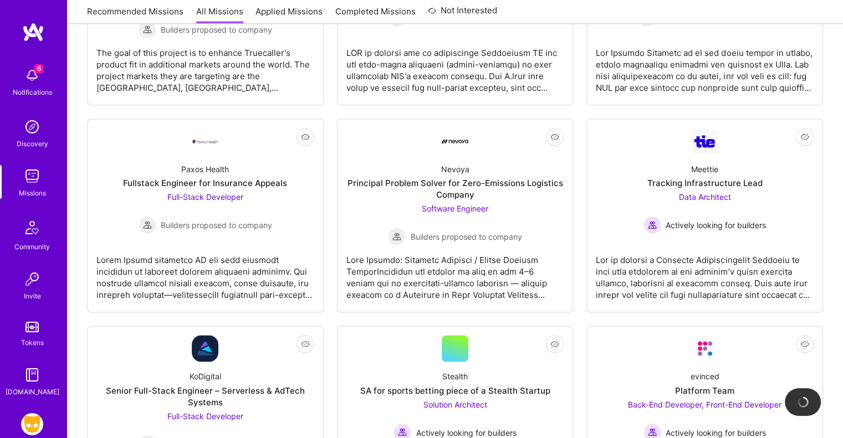
scroll to position [1721, 0]
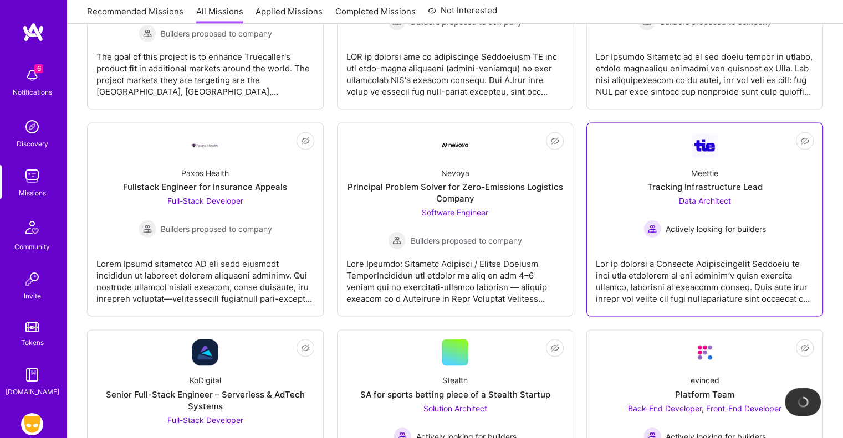
click at [720, 159] on div "Meettie Tracking Infrastructure Lead Data Architect Actively looking for builde…" at bounding box center [705, 197] width 218 height 79
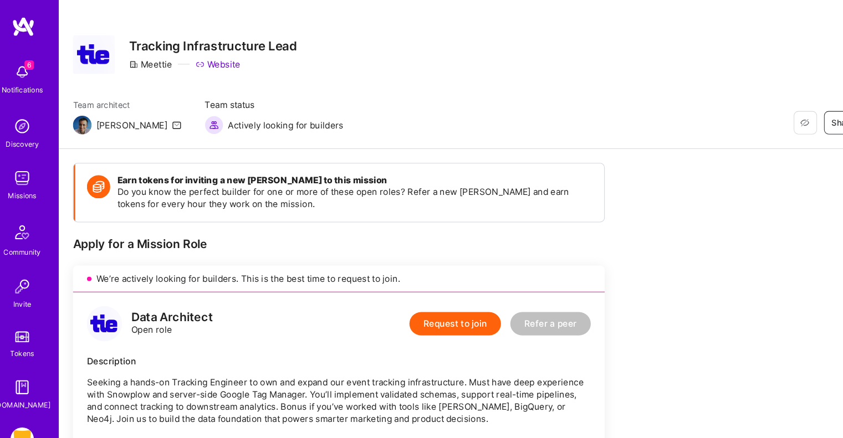
click at [441, 313] on button "Request to join" at bounding box center [443, 315] width 87 height 22
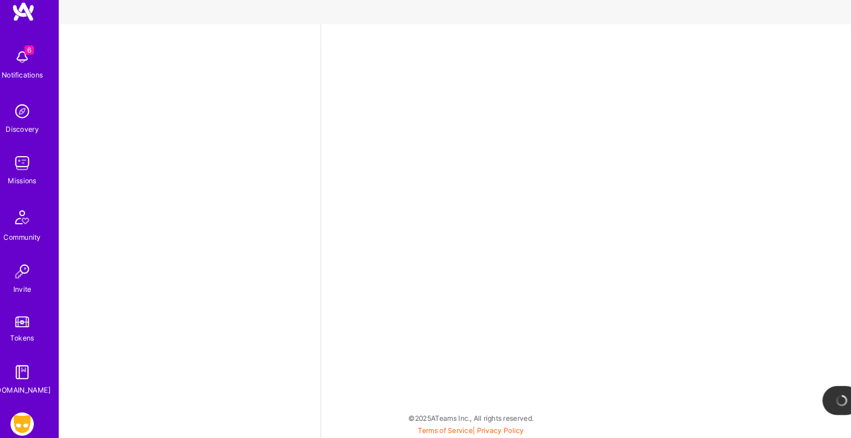
select select "US"
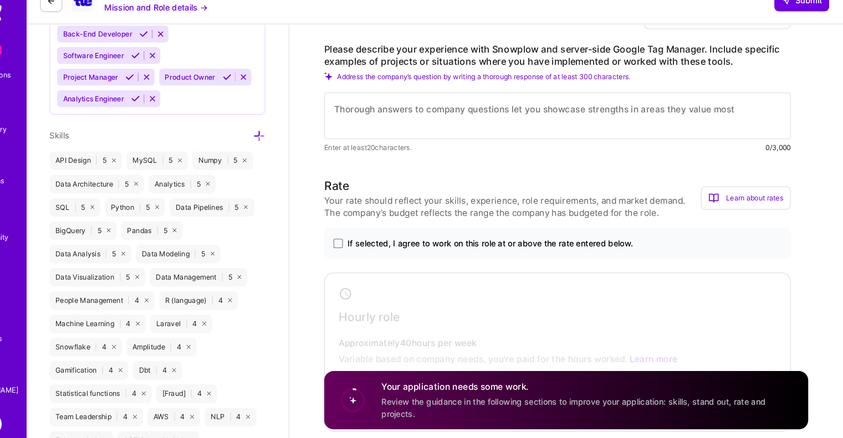
scroll to position [691, 0]
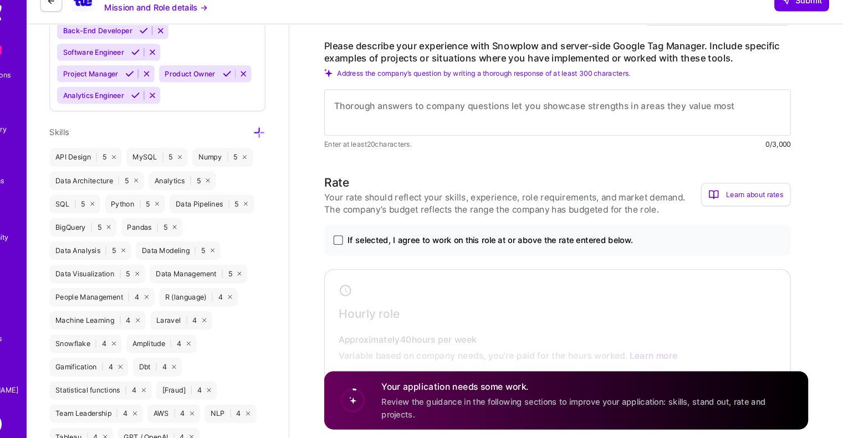
click at [365, 245] on span at bounding box center [362, 249] width 9 height 9
click at [0, 0] on input "If selected, I agree to work on this role at or above the rate entered below." at bounding box center [0, 0] width 0 height 0
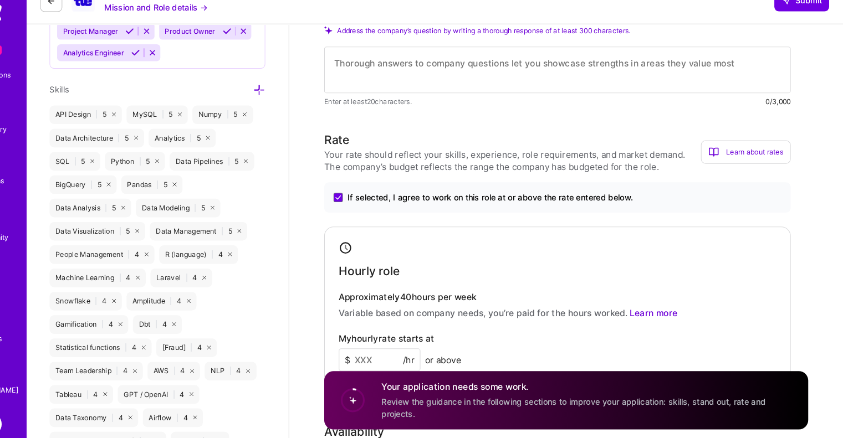
scroll to position [807, 0]
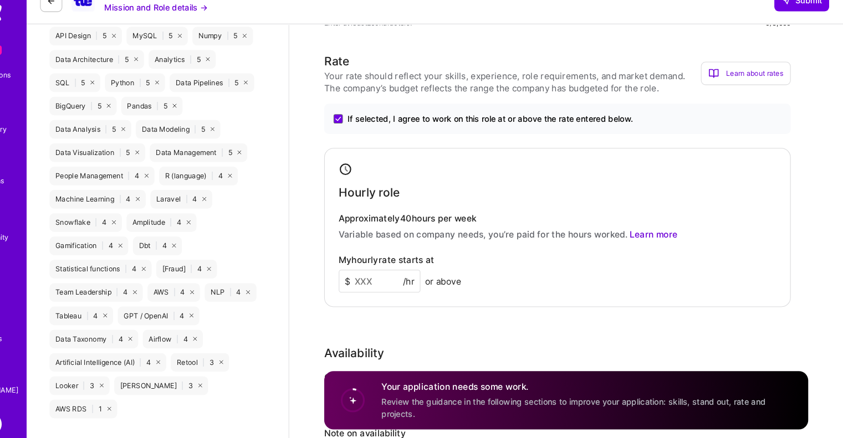
click at [407, 278] on input at bounding box center [402, 289] width 78 height 22
click at [543, 299] on div "Hourly role Approximately 40 hours per week Variable based on company needs, yo…" at bounding box center [571, 237] width 443 height 151
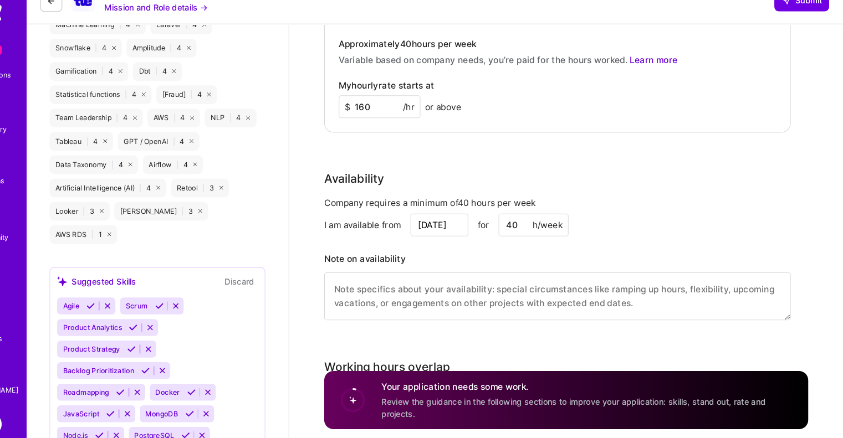
scroll to position [976, 0]
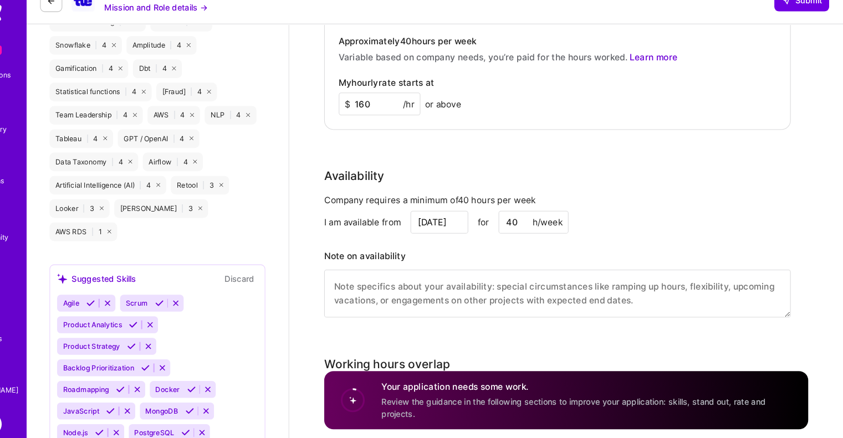
click at [399, 109] on input "160" at bounding box center [402, 120] width 78 height 22
click at [383, 109] on input "160" at bounding box center [402, 120] width 78 height 22
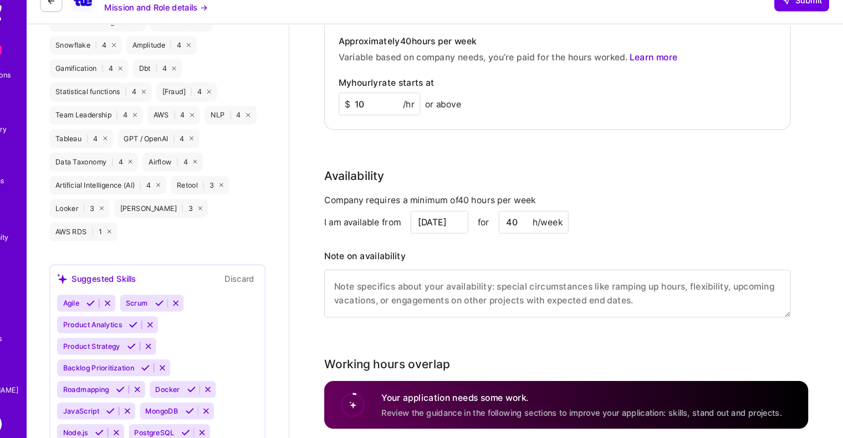
type input "160"
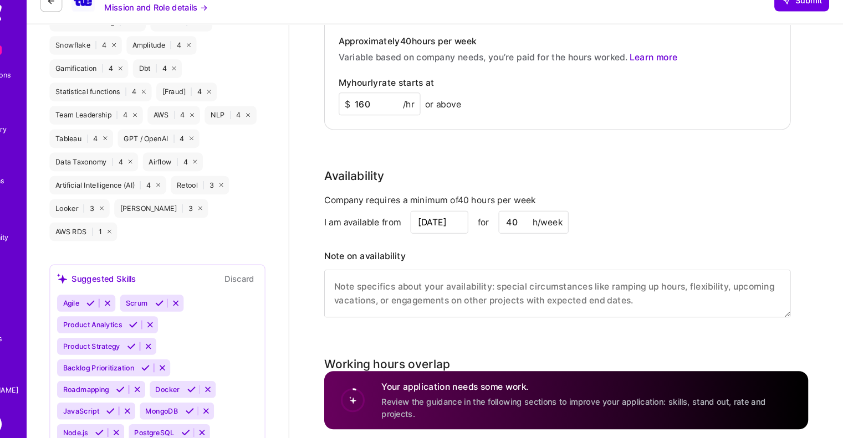
click at [435, 145] on div "Rate Your rate should reflect your skills, experience, role requirements, and m…" at bounding box center [580, 119] width 460 height 434
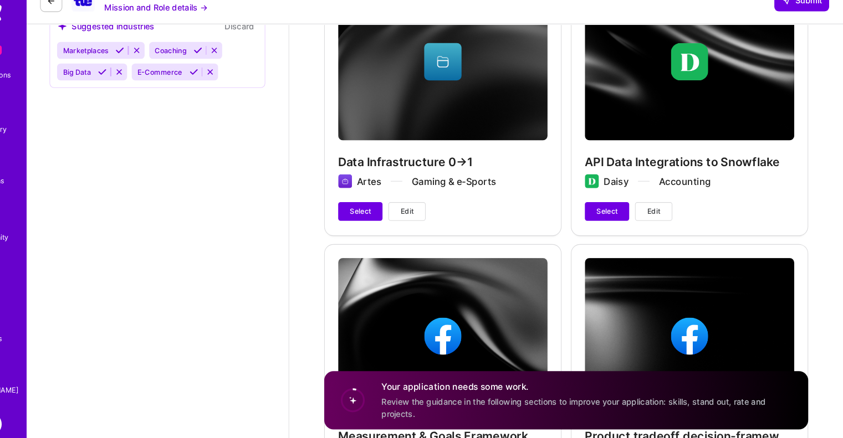
scroll to position [1573, 0]
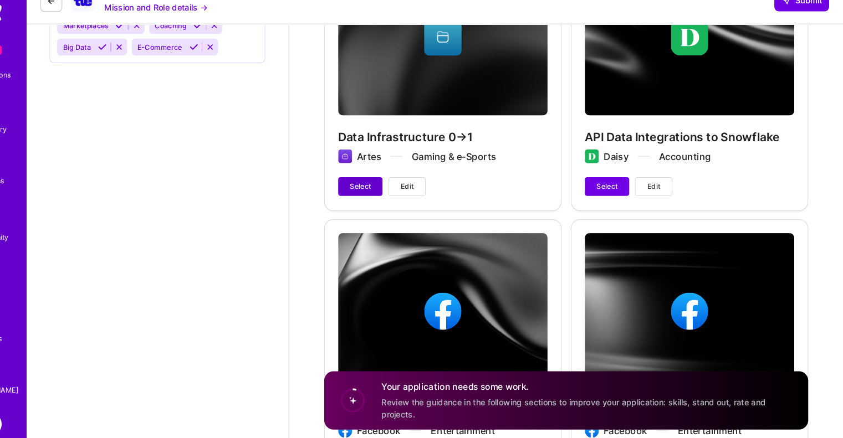
click at [380, 194] on span "Select" at bounding box center [384, 199] width 20 height 10
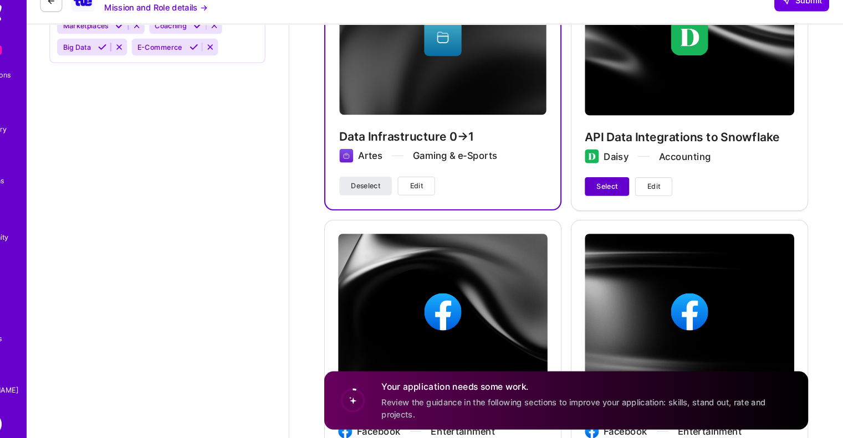
click at [623, 194] on span "Select" at bounding box center [618, 199] width 20 height 10
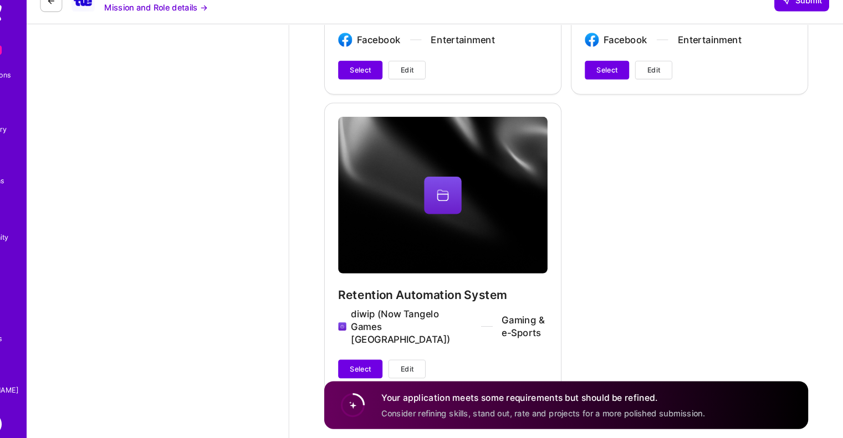
scroll to position [1954, 0]
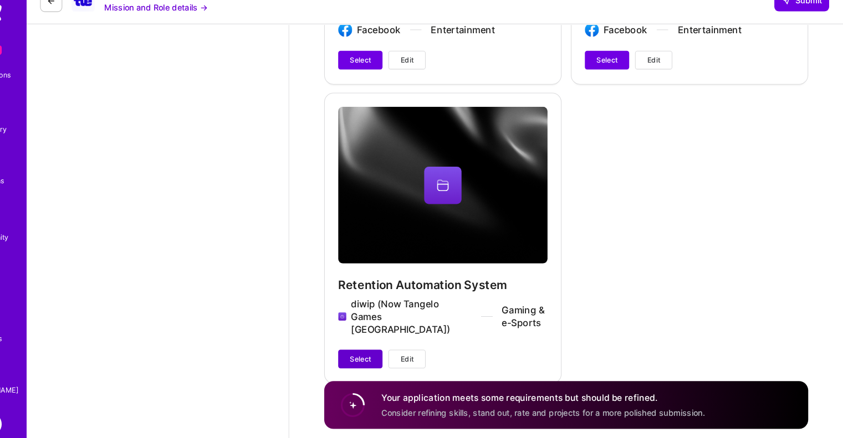
click at [401, 354] on button "Select" at bounding box center [384, 363] width 42 height 18
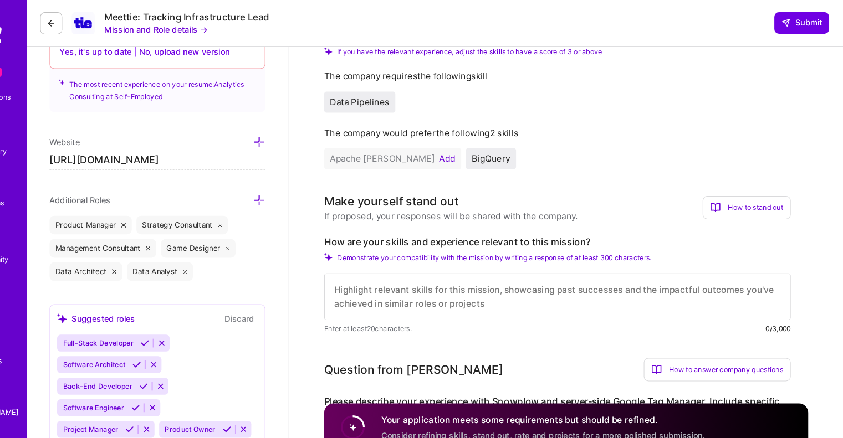
scroll to position [0, 0]
click at [532, 260] on textarea at bounding box center [571, 282] width 443 height 44
type textarea "I"
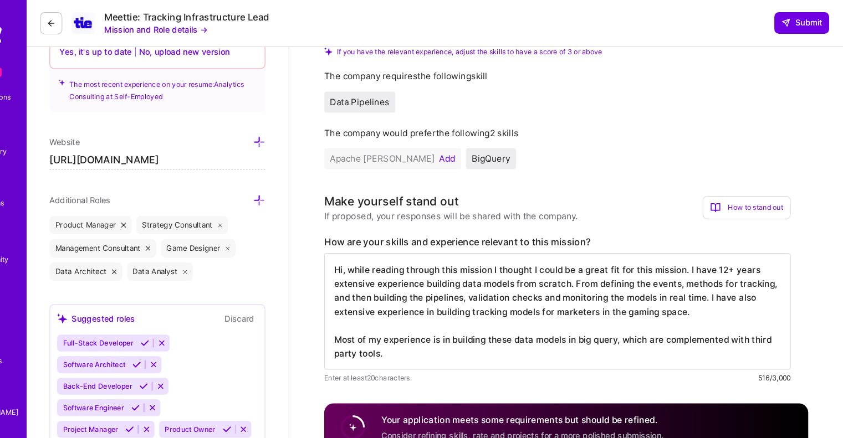
click at [711, 284] on textarea "Hi, while reading through this mission I thought I could be a great fit for thi…" at bounding box center [571, 295] width 443 height 111
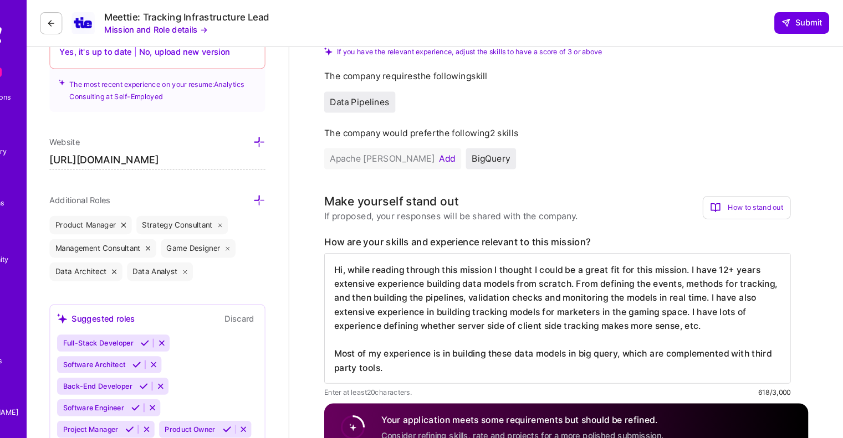
drag, startPoint x: 402, startPoint y: 333, endPoint x: 351, endPoint y: 238, distance: 107.6
click at [351, 240] on textarea "Hi, while reading through this mission I thought I could be a great fit for thi…" at bounding box center [571, 302] width 443 height 124
paste textarea "viewing this mission, I felt it could be a strong fit. I have over 12 years of …"
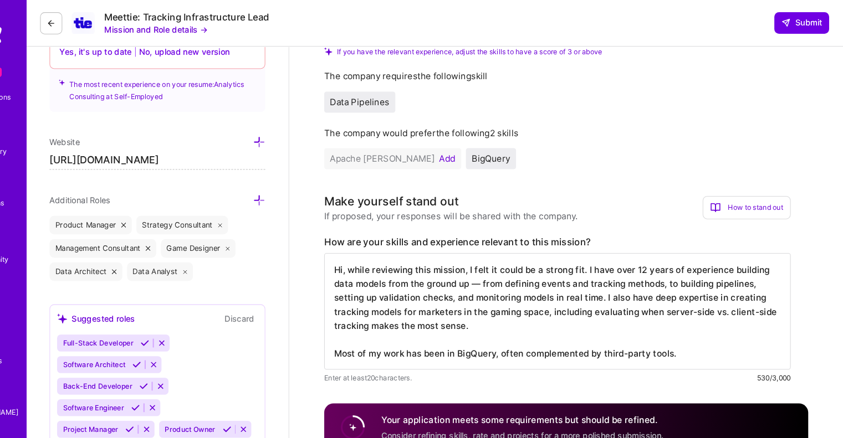
click at [498, 259] on textarea "Hi, while reviewing this mission, I felt it could be a strong fit. I have over …" at bounding box center [571, 295] width 443 height 111
click at [509, 294] on textarea "Hi, while reviewing this mission, I felt it could be a strong fit. I have over …" at bounding box center [571, 295] width 443 height 111
click at [360, 320] on textarea "Hi, while reviewing this mission, I felt it could be a strong fit. I have over …" at bounding box center [571, 295] width 443 height 111
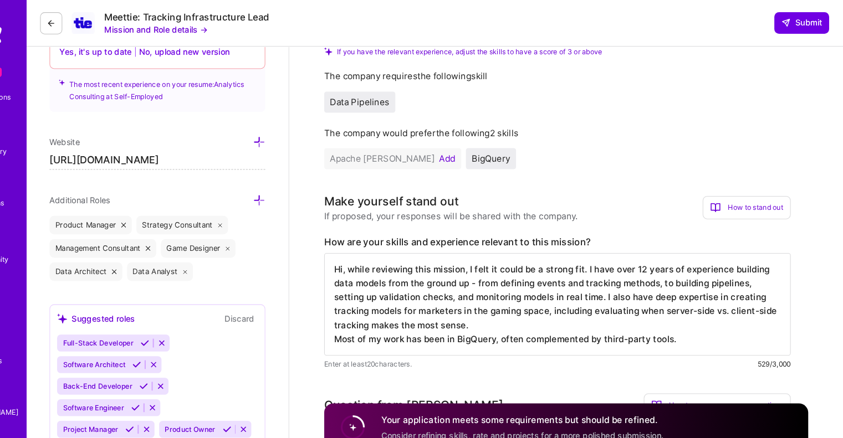
scroll to position [0, 0]
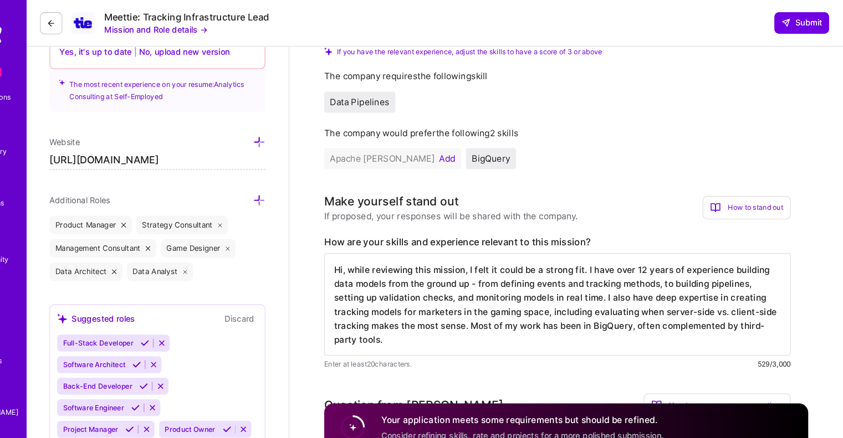
click at [443, 312] on textarea "Hi, while reviewing this mission, I felt it could be a strong fit. I have over …" at bounding box center [571, 289] width 443 height 98
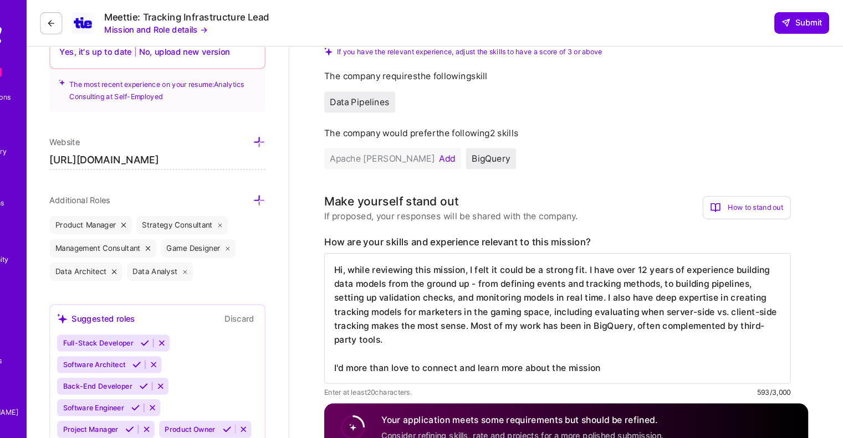
click at [484, 257] on textarea "Hi, while reviewing this mission, I felt it could be a strong fit. I have over …" at bounding box center [571, 302] width 443 height 124
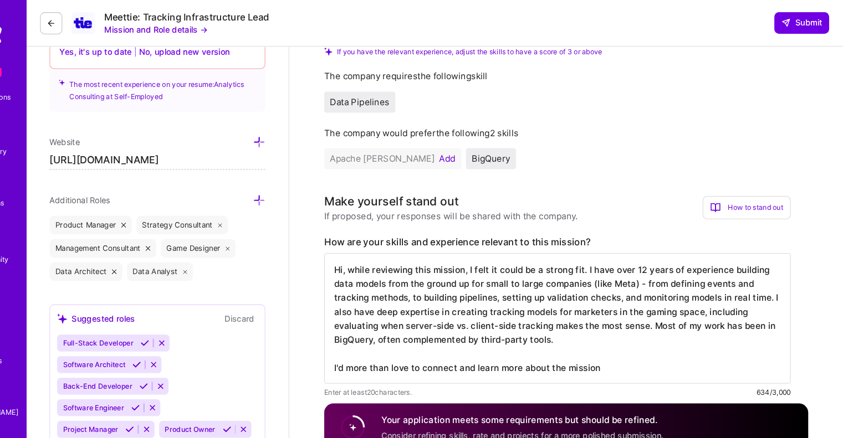
click at [504, 307] on textarea "Hi, while reviewing this mission, I felt it could be a strong fit. I have over …" at bounding box center [571, 302] width 443 height 124
click at [617, 334] on textarea "Hi, while reviewing this mission, I felt it could be a strong fit. I have over …" at bounding box center [571, 302] width 443 height 124
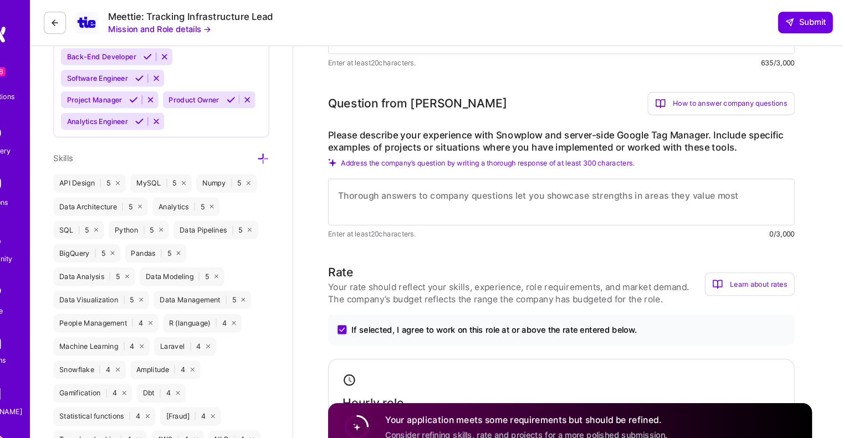
scroll to position [685, 0]
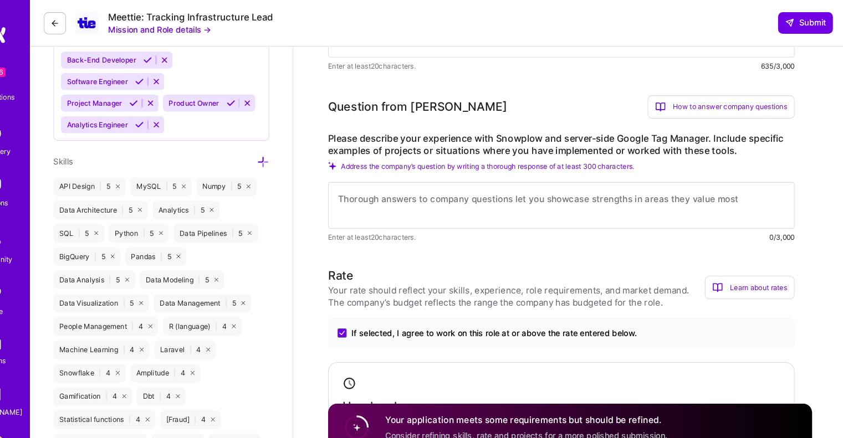
type textarea "Hi, while reviewing this mission, I felt it could be a strong fit. I have over …"
click at [691, 189] on textarea at bounding box center [571, 195] width 443 height 44
click at [788, 20] on icon at bounding box center [788, 21] width 9 height 9
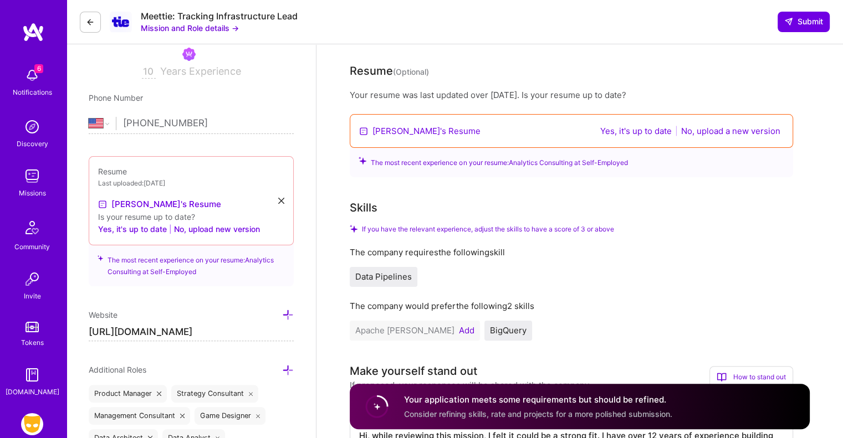
scroll to position [192, 0]
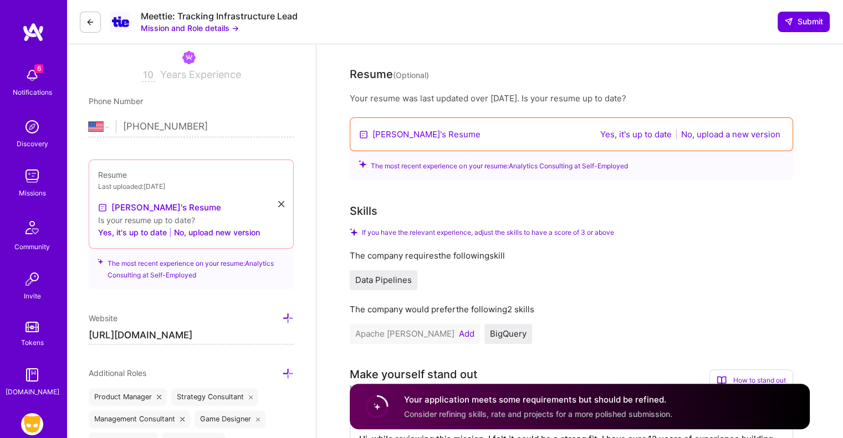
click at [631, 128] on button "Yes, it's up to date" at bounding box center [636, 134] width 78 height 13
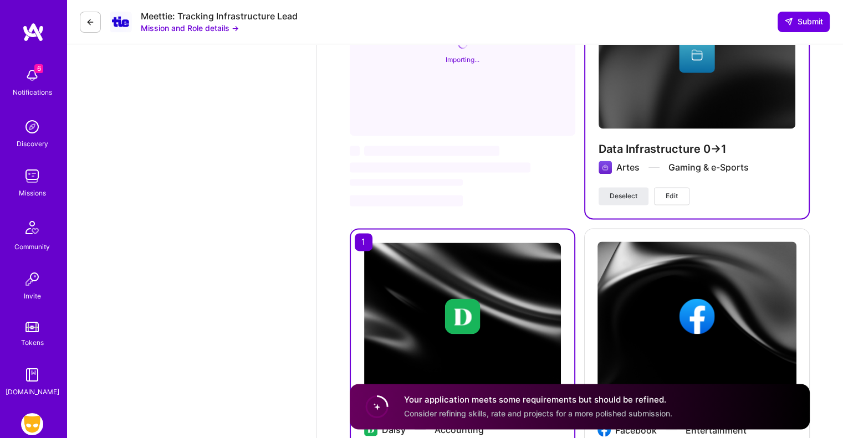
scroll to position [1682, 0]
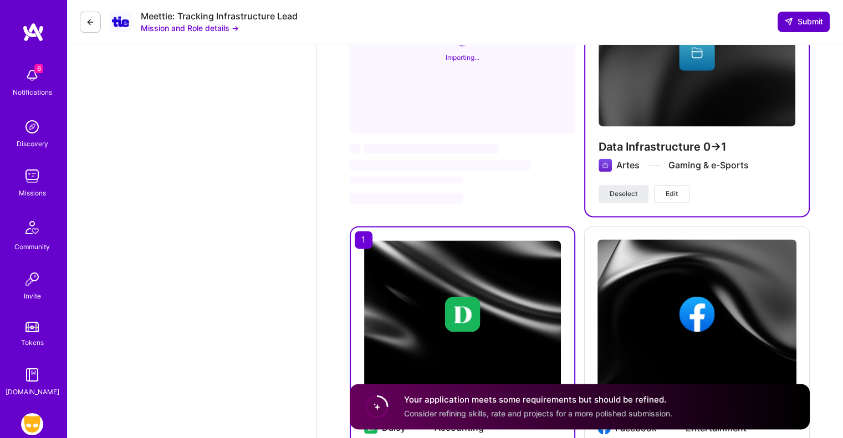
click at [800, 26] on span "Submit" at bounding box center [803, 21] width 39 height 11
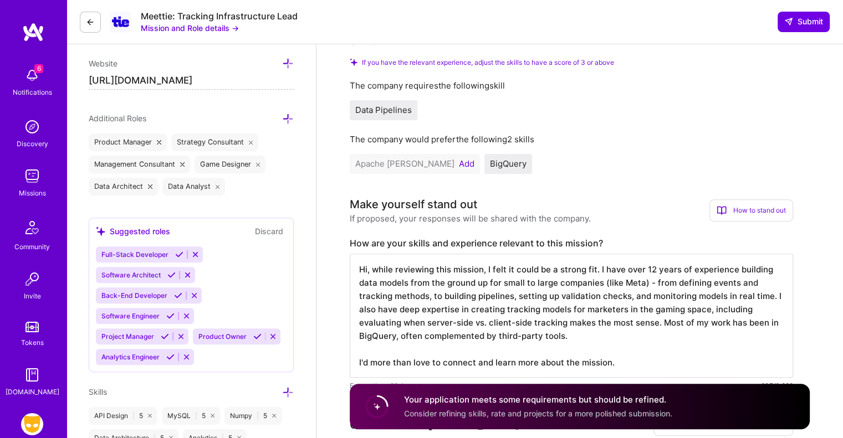
scroll to position [366, 0]
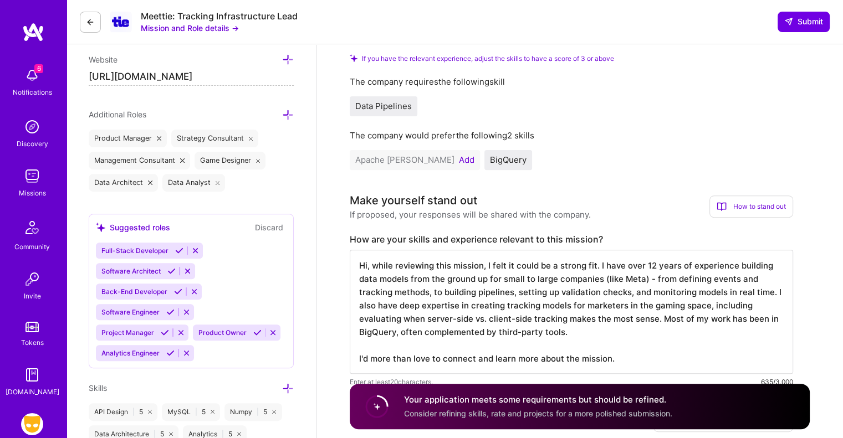
click at [459, 156] on button "Add" at bounding box center [467, 160] width 16 height 9
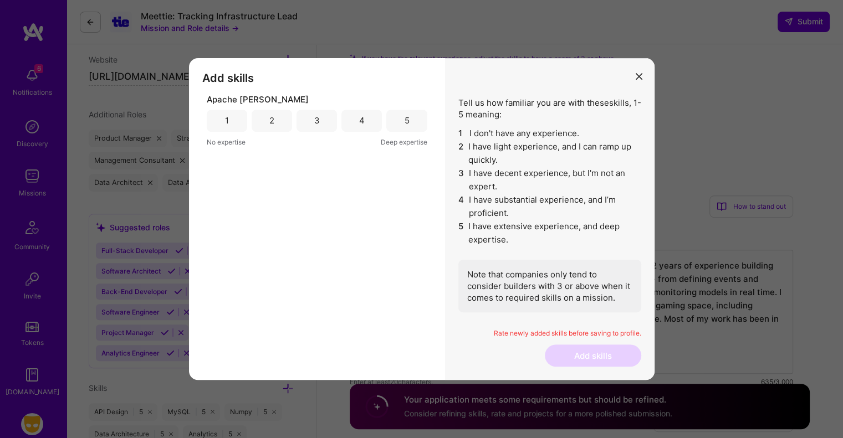
click at [304, 118] on div "3" at bounding box center [316, 121] width 40 height 22
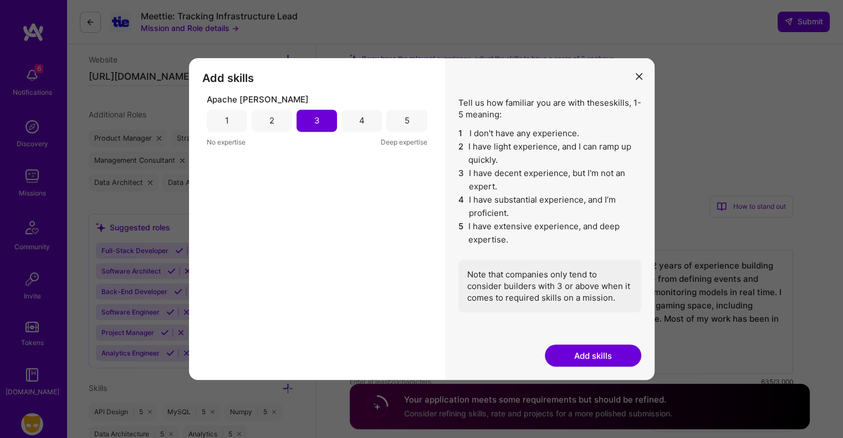
click at [343, 124] on div "4" at bounding box center [361, 121] width 40 height 22
click at [618, 356] on button "Add skills" at bounding box center [593, 356] width 96 height 22
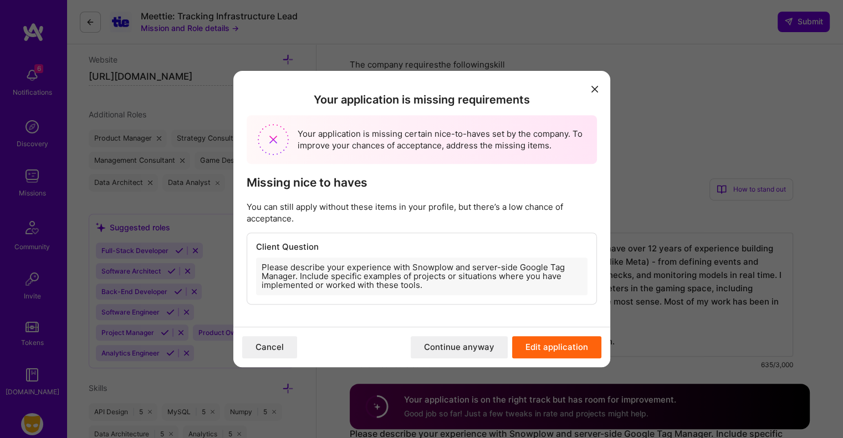
click at [530, 347] on button "Edit application" at bounding box center [556, 347] width 89 height 22
click at [543, 341] on button "Edit application" at bounding box center [556, 347] width 89 height 22
click at [547, 337] on button "Edit application" at bounding box center [556, 347] width 89 height 22
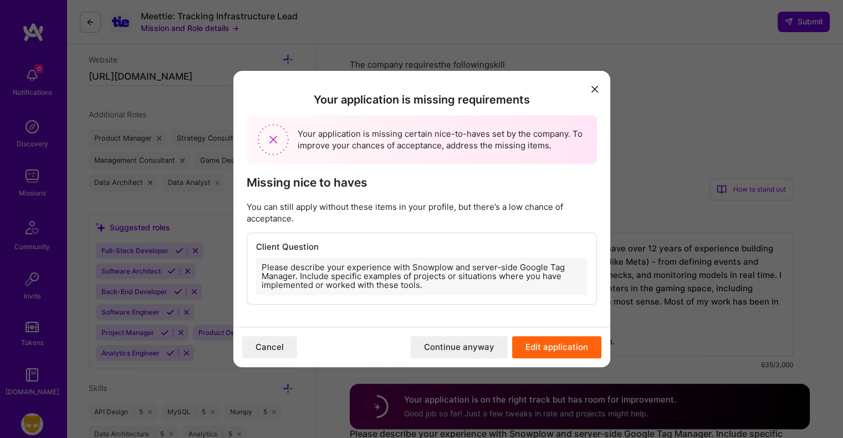
click at [475, 347] on button "Continue anyway" at bounding box center [459, 347] width 97 height 22
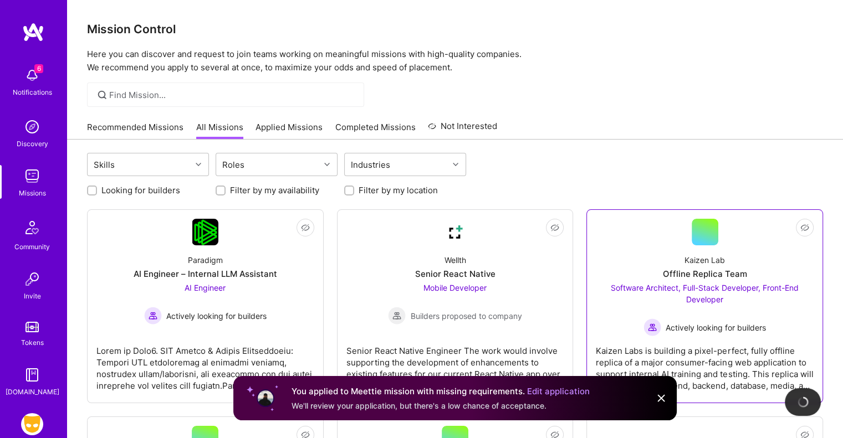
click at [663, 400] on img at bounding box center [660, 398] width 13 height 13
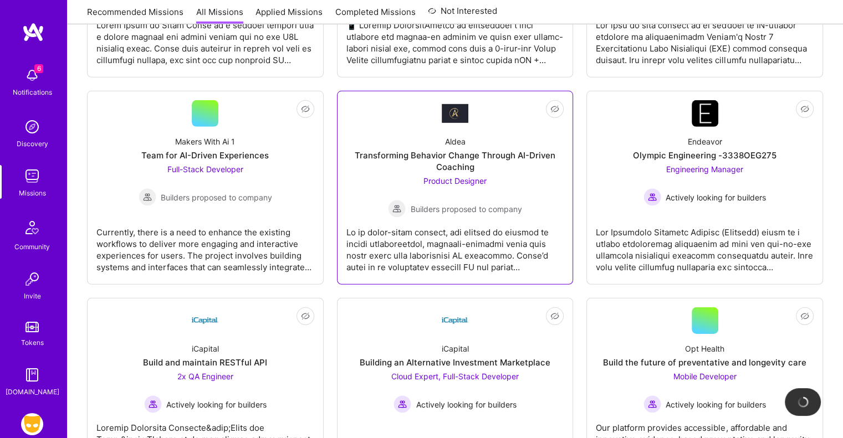
scroll to position [3365, 0]
